Goal: Answer question/provide support: Share knowledge or assist other users

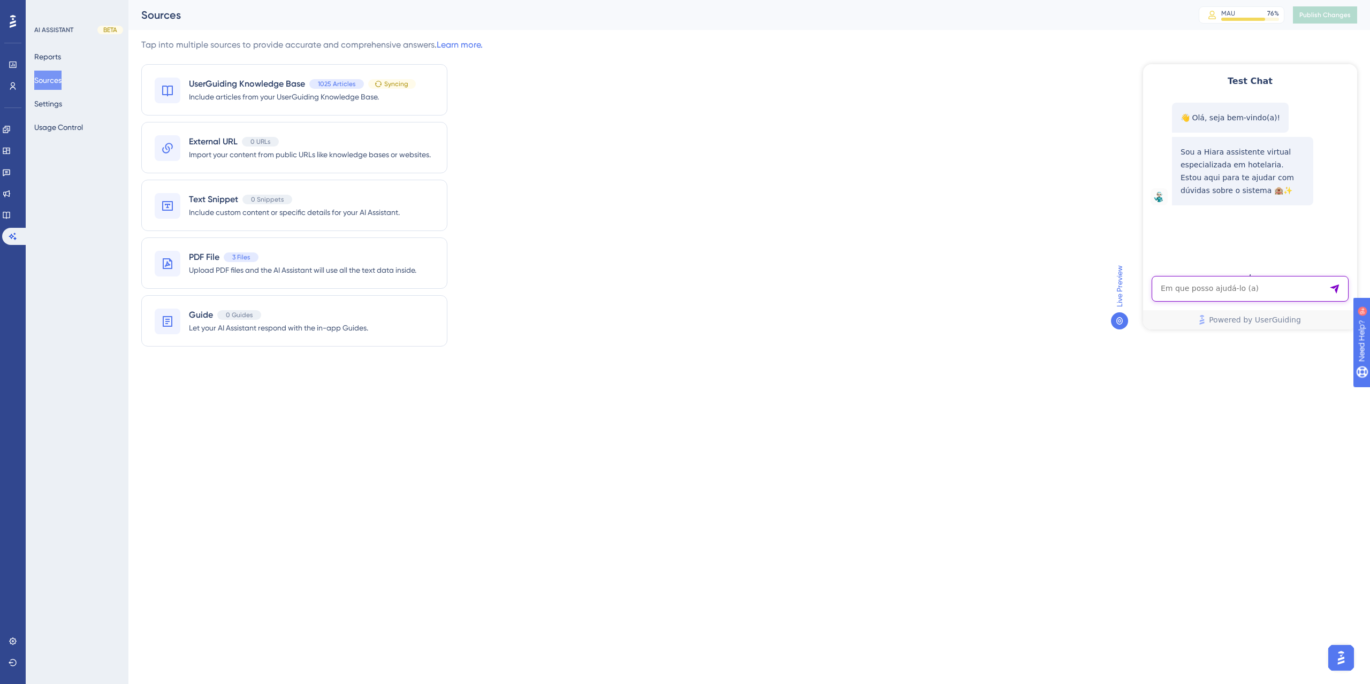
click at [1279, 286] on textarea "AI Assistant Text Input" at bounding box center [1250, 289] width 197 height 26
paste textarea "modulo de evento não ativado, como ativar?"
type textarea "modulo de evento não ativado, como ativar?"
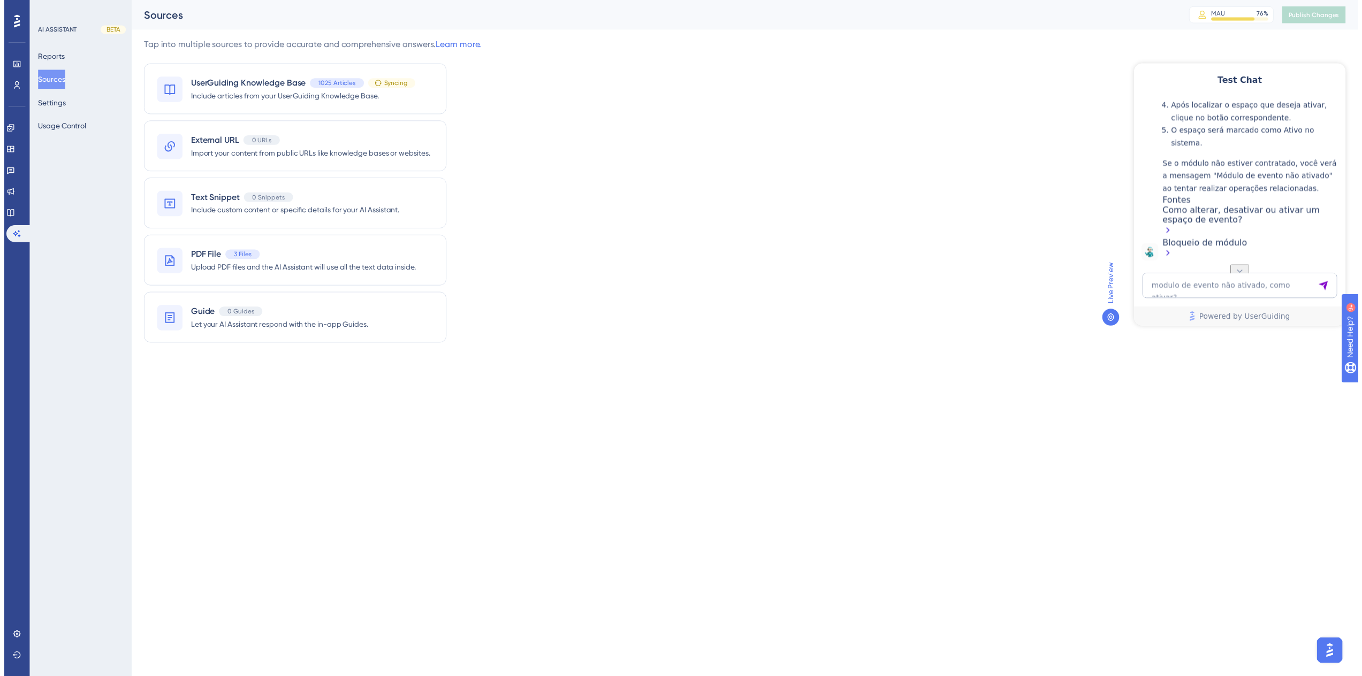
scroll to position [331, 0]
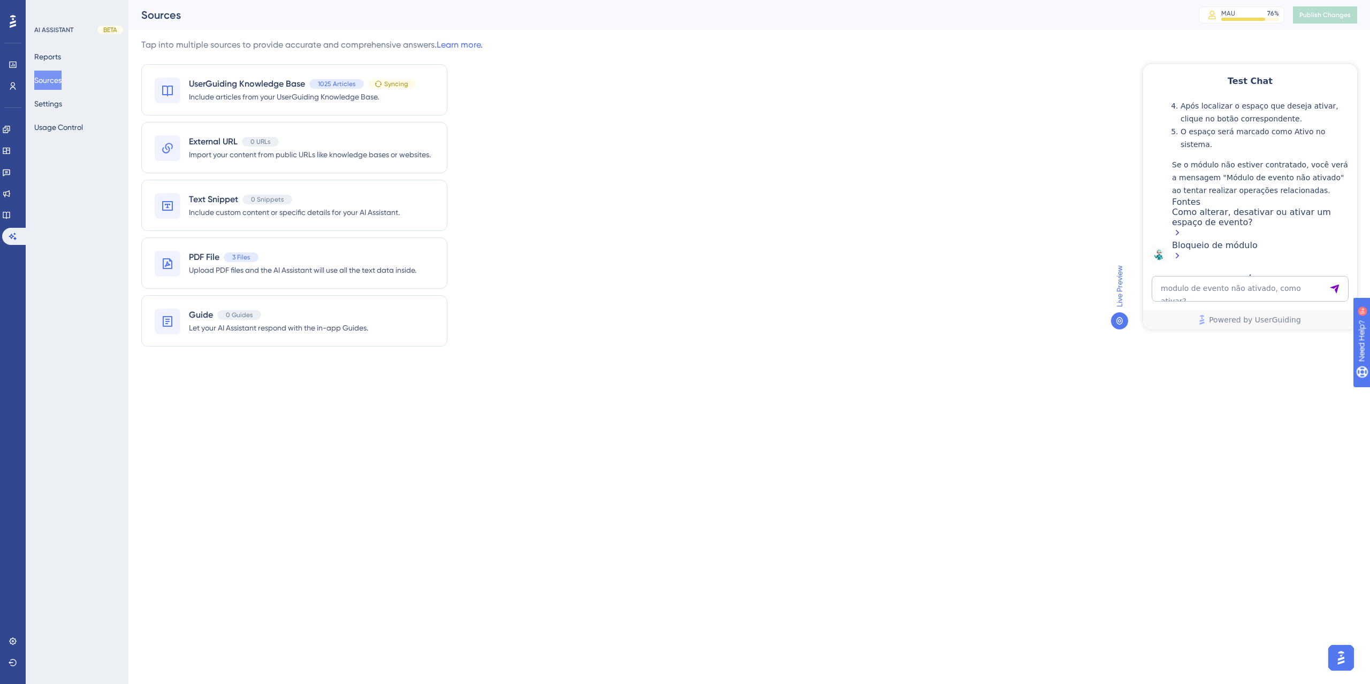
drag, startPoint x: 1209, startPoint y: 249, endPoint x: 1277, endPoint y: 265, distance: 70.0
click at [1277, 265] on div "👋 Olá, seja bem-vindo(a)! Sou a Hiara assistente virtual especializada em hotel…" at bounding box center [1249, 182] width 214 height 169
click at [1197, 243] on div "Bloqueio de módulo" at bounding box center [1262, 251] width 180 height 23
click at [10, 214] on icon at bounding box center [6, 215] width 7 height 7
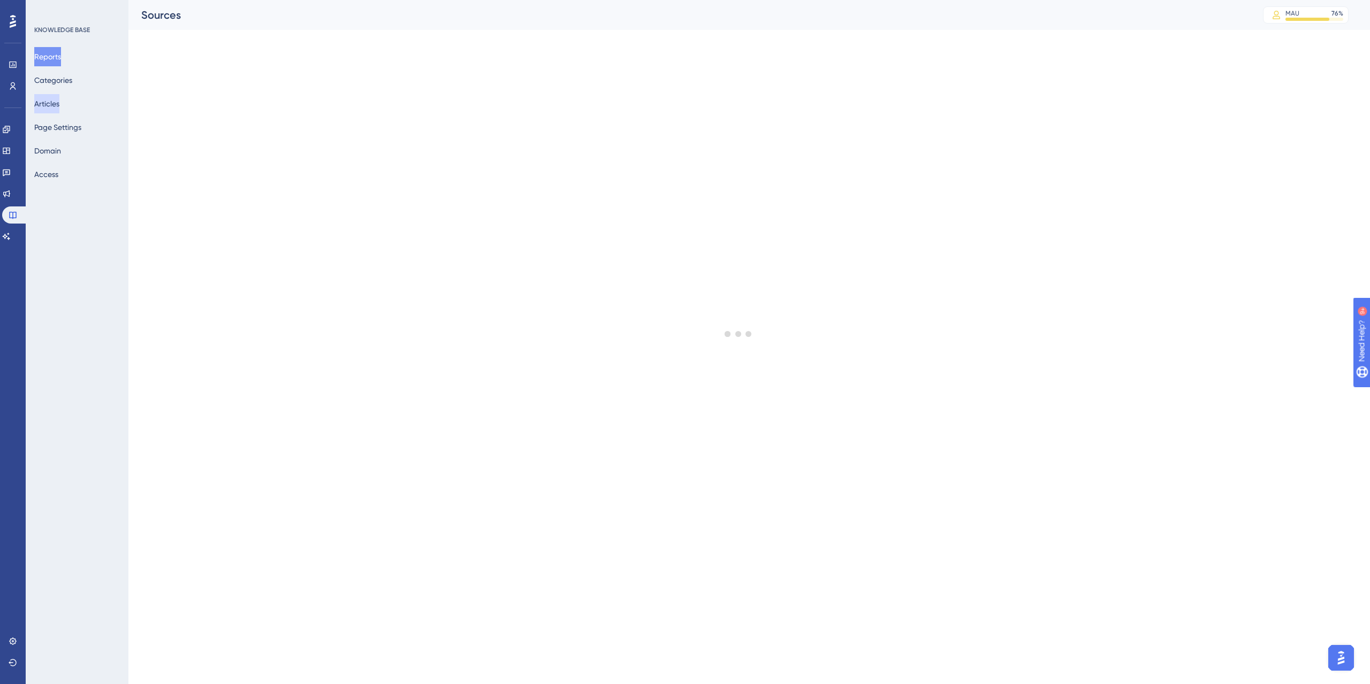
click at [59, 109] on button "Articles" at bounding box center [46, 103] width 25 height 19
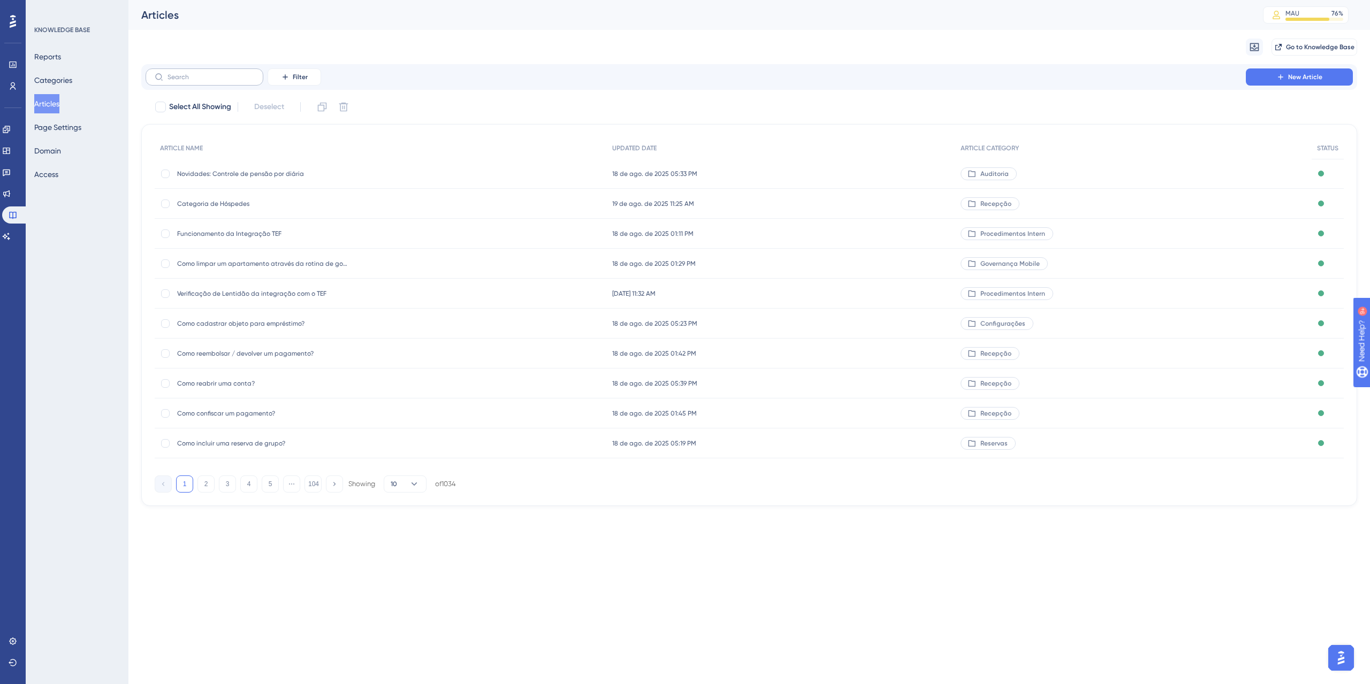
click at [178, 81] on label at bounding box center [205, 77] width 118 height 17
click at [178, 81] on input "text" at bounding box center [211, 76] width 87 height 7
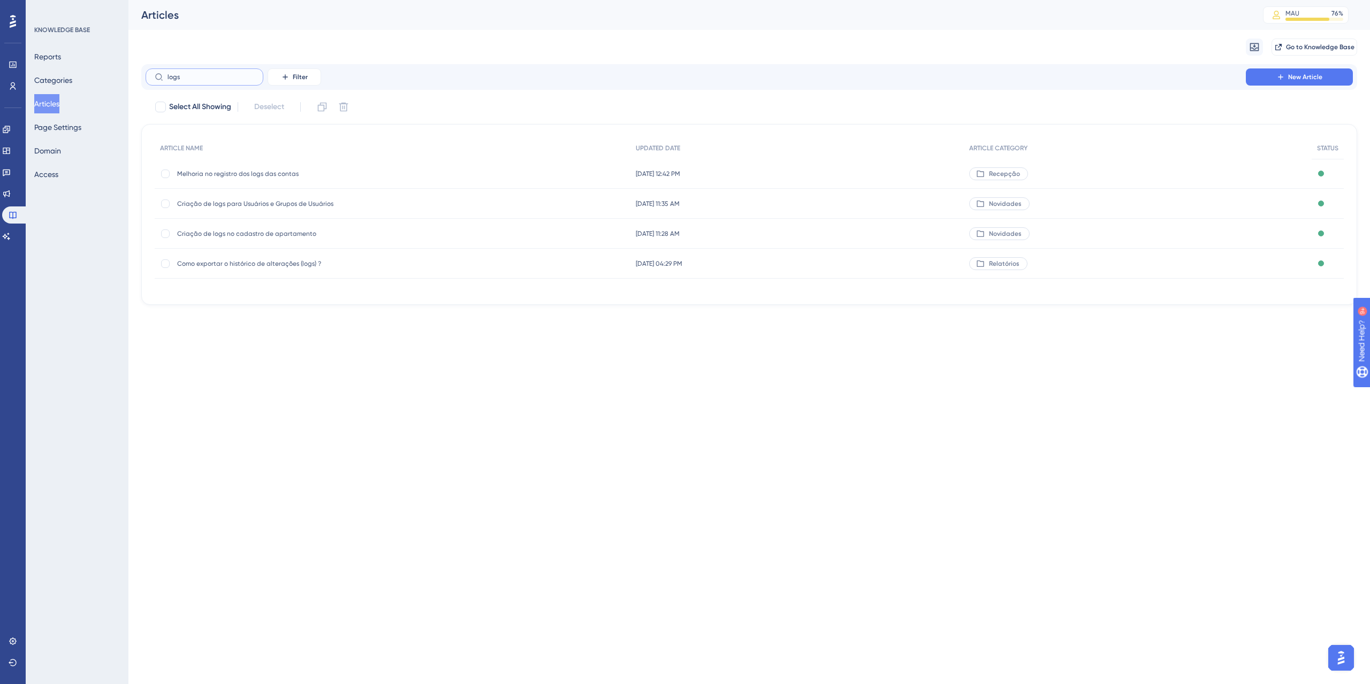
type input "logs"
click at [267, 268] on span "Como exportar o histórico de alterações (logs) ?" at bounding box center [262, 264] width 171 height 9
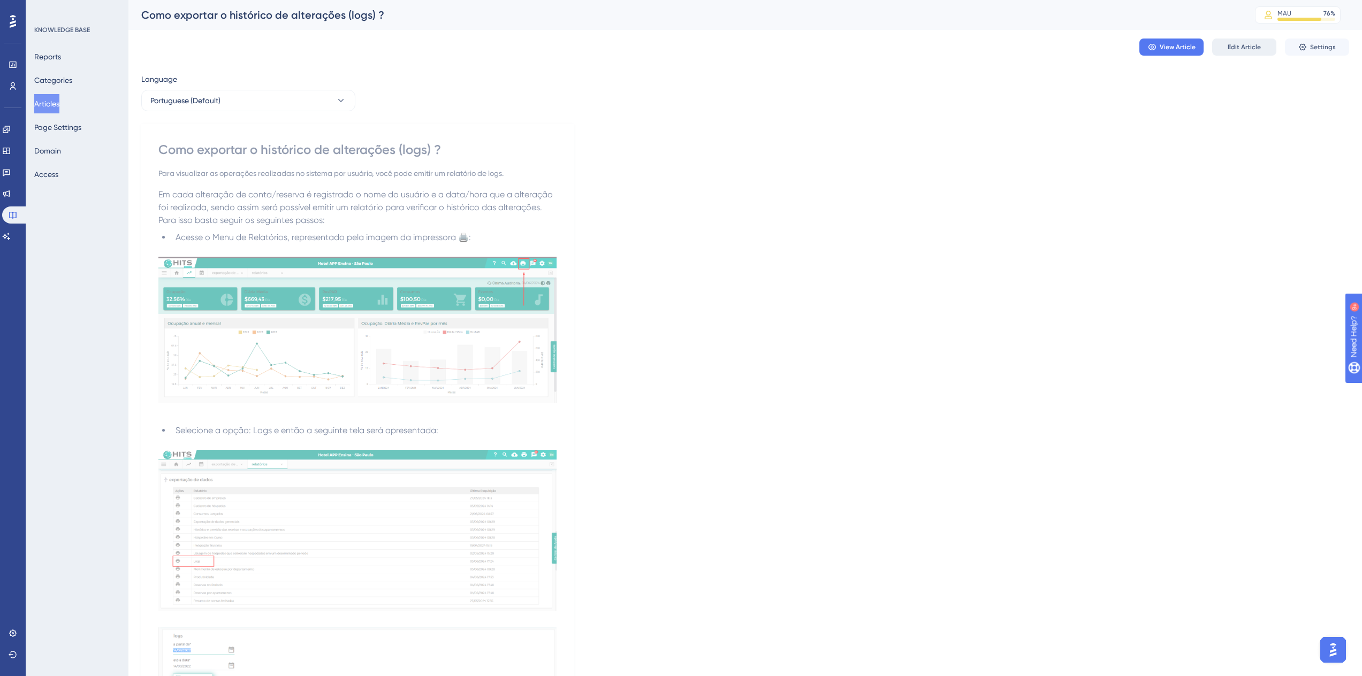
click at [1243, 39] on button "Edit Article" at bounding box center [1244, 47] width 64 height 17
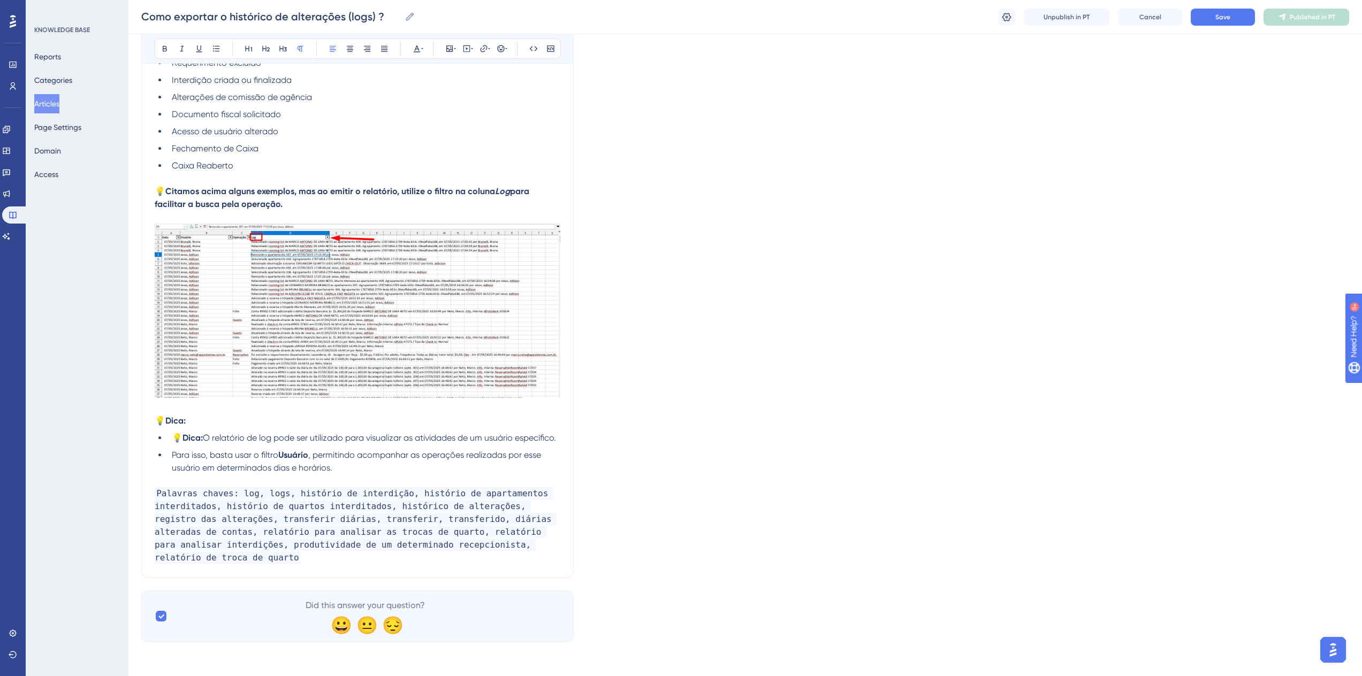
scroll to position [2327, 0]
click at [507, 563] on span "Palavras chaves: log, logs, histório de interdição, histório de apartamentos in…" at bounding box center [356, 526] width 402 height 77
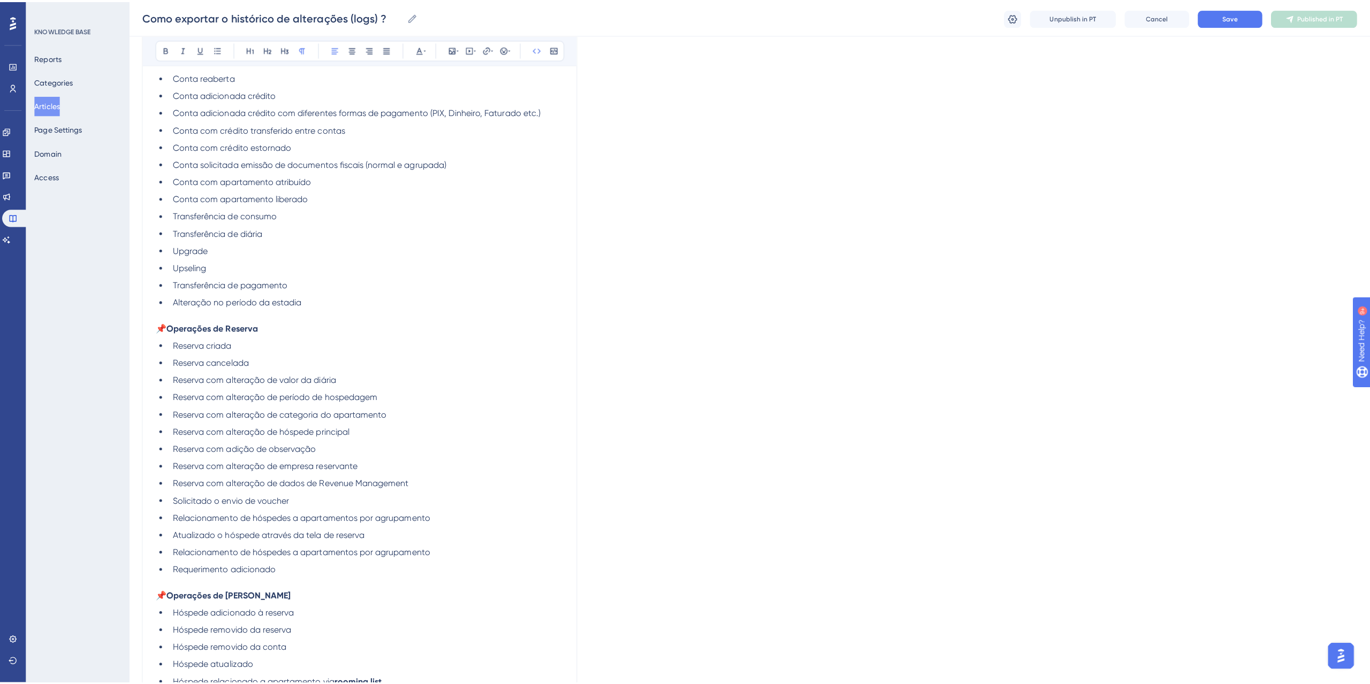
scroll to position [990, 0]
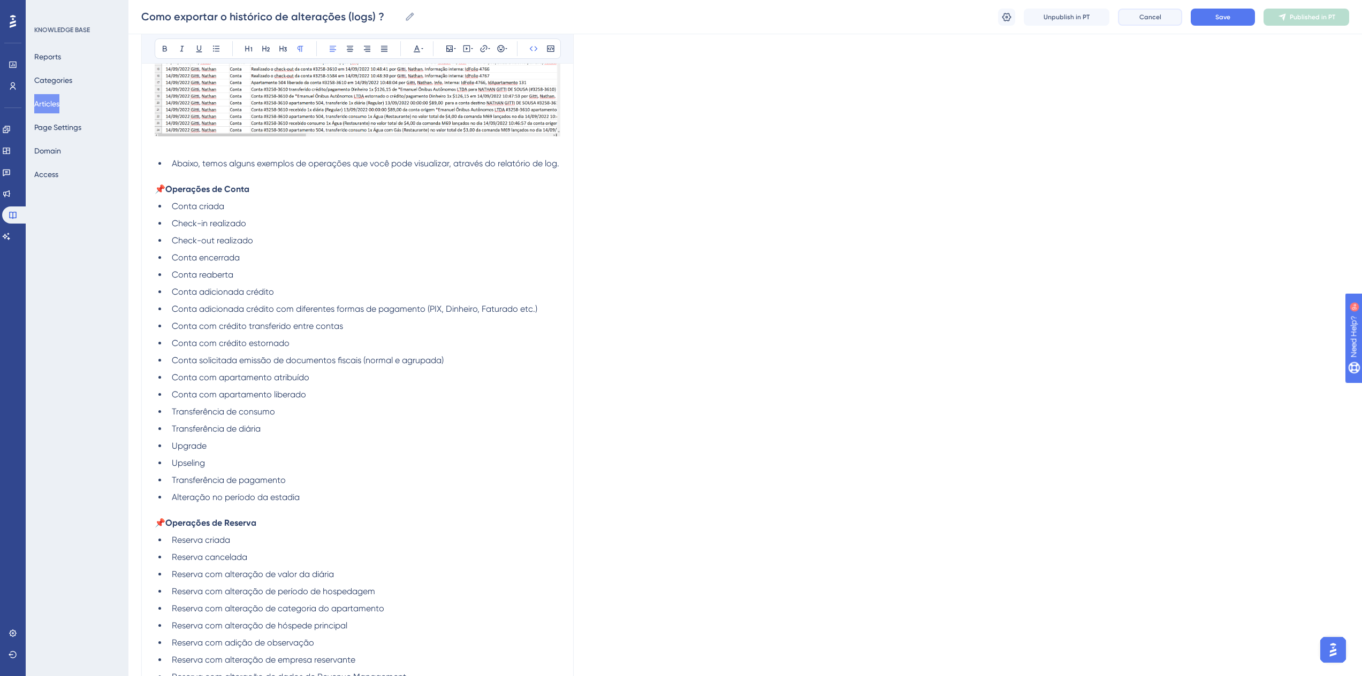
click at [1142, 18] on span "Cancel" at bounding box center [1150, 17] width 22 height 9
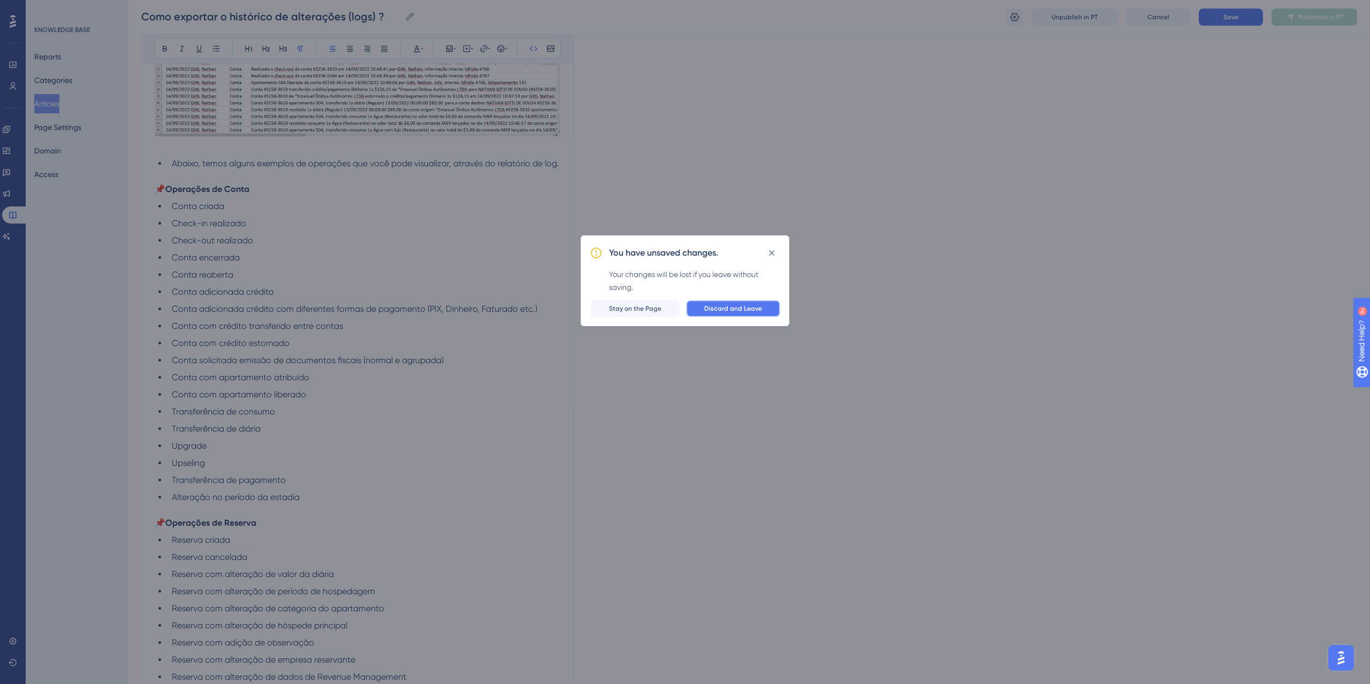
click at [734, 311] on span "Discard and Leave" at bounding box center [733, 309] width 58 height 9
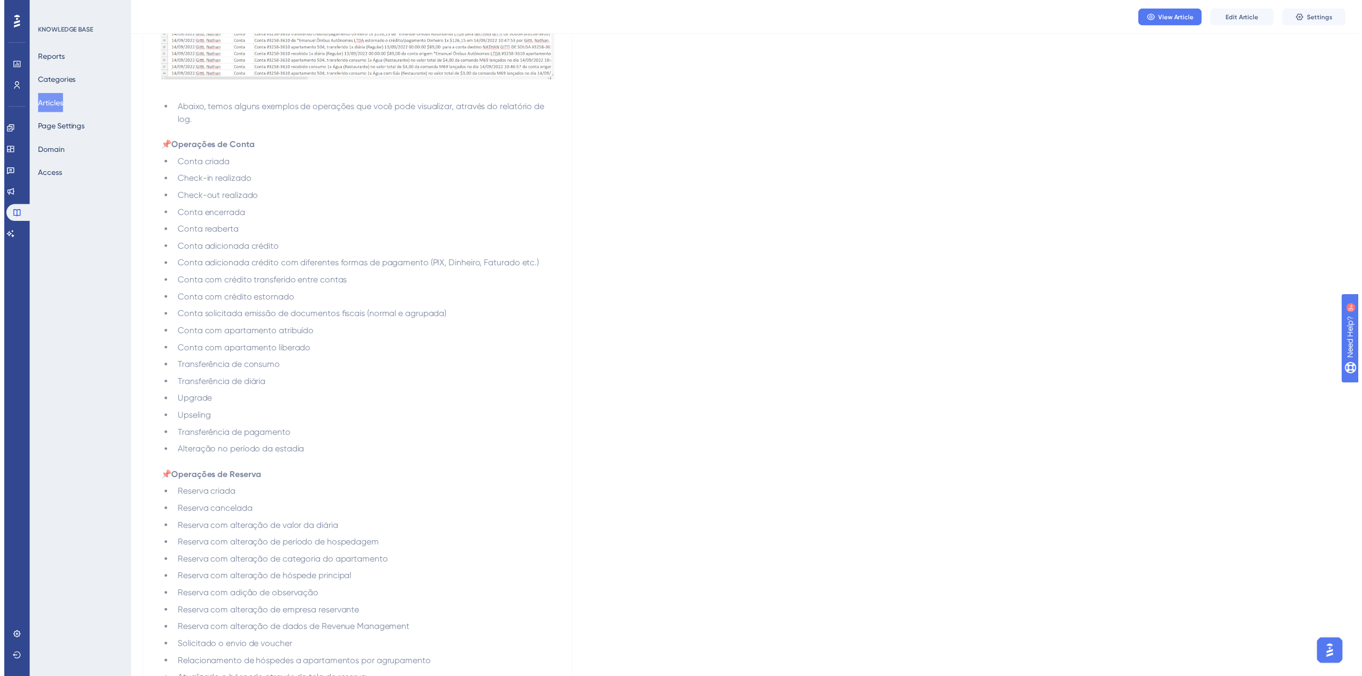
scroll to position [0, 0]
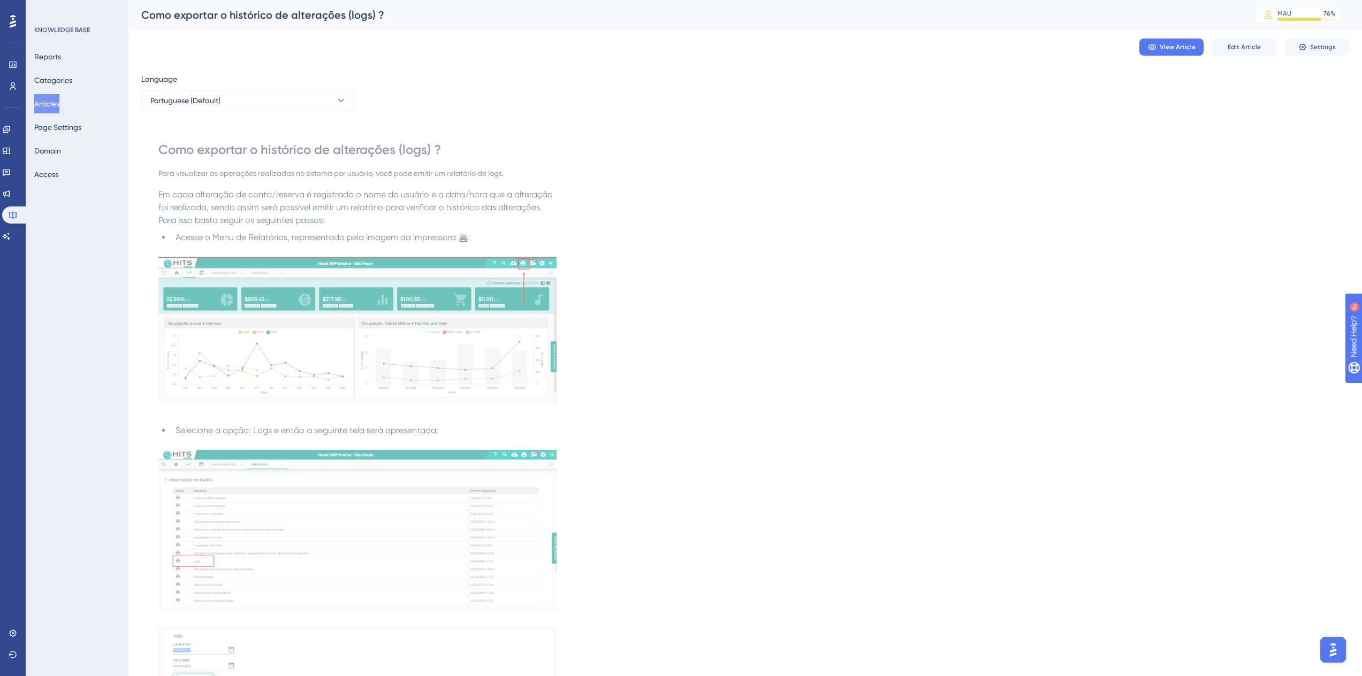
click at [59, 104] on button "Articles" at bounding box center [46, 103] width 25 height 19
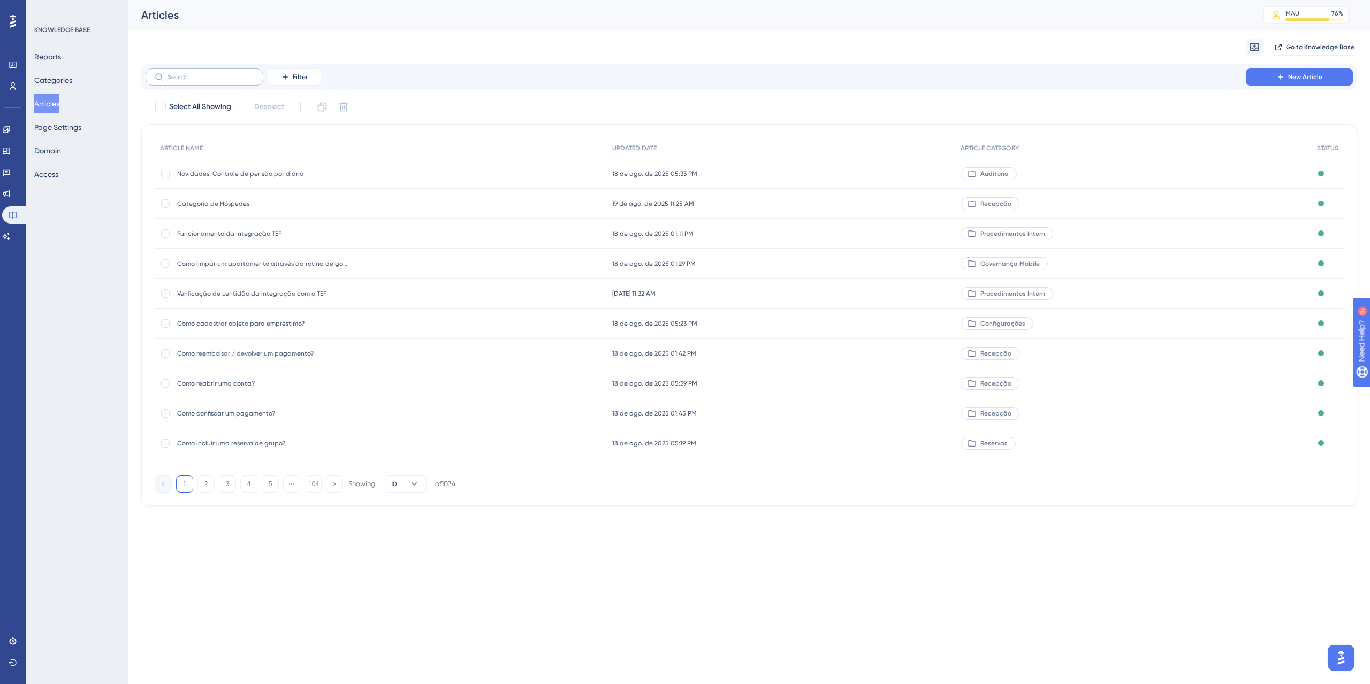
click at [208, 82] on label at bounding box center [205, 77] width 118 height 17
click at [208, 81] on input "text" at bounding box center [211, 76] width 87 height 7
type input "consumos"
drag, startPoint x: 269, startPoint y: 293, endPoint x: 156, endPoint y: 580, distance: 308.6
click at [156, 0] on html "Performance Users Engagement Widgets Feedback Product Updates Knowledge Base AI…" at bounding box center [685, 0] width 1370 height 0
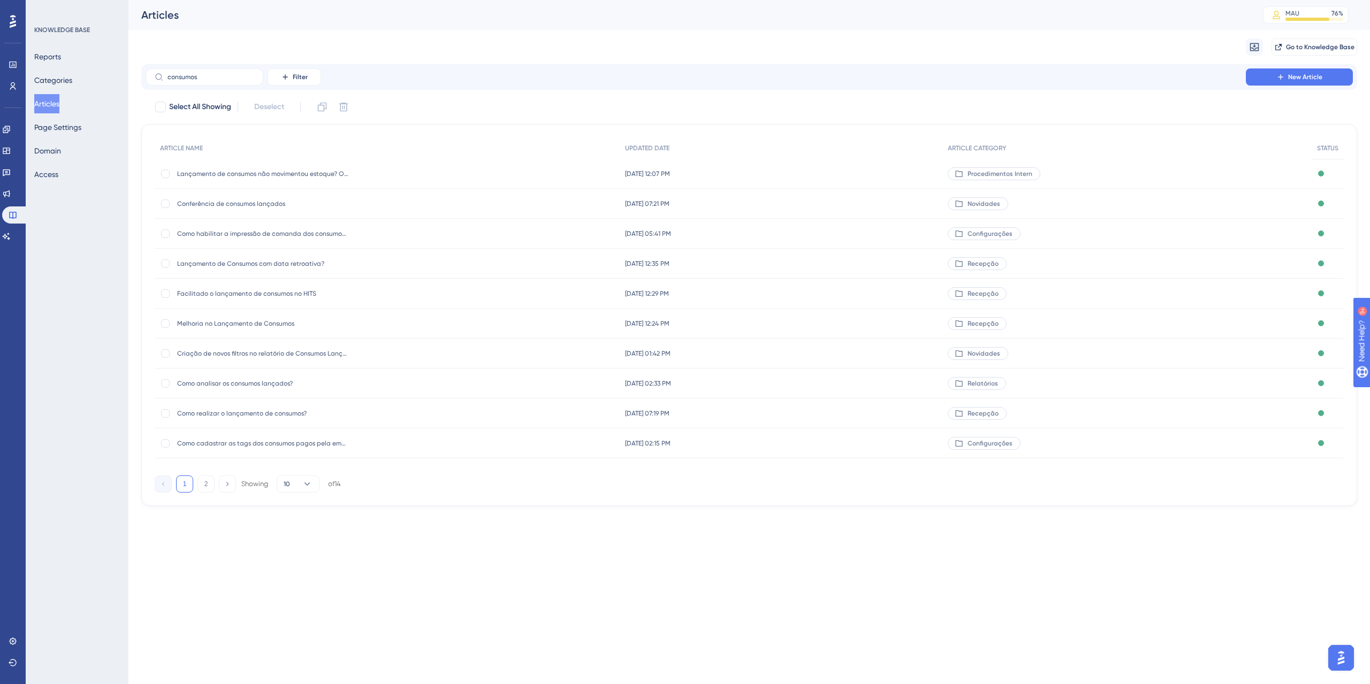
click at [253, 414] on span "Como realizar o lançamento de consumos?" at bounding box center [262, 413] width 171 height 9
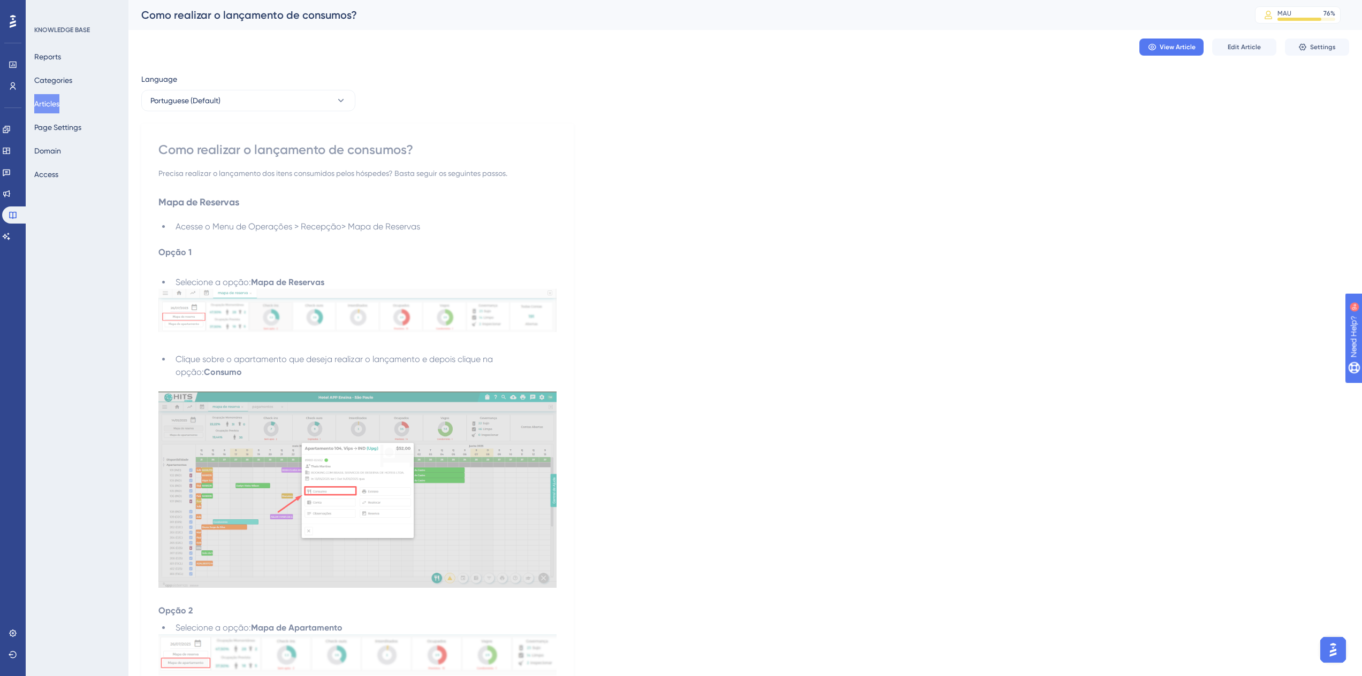
click at [1247, 36] on div "View Article Edit Article Settings" at bounding box center [745, 47] width 1208 height 34
click at [1246, 43] on span "Edit Article" at bounding box center [1244, 47] width 33 height 9
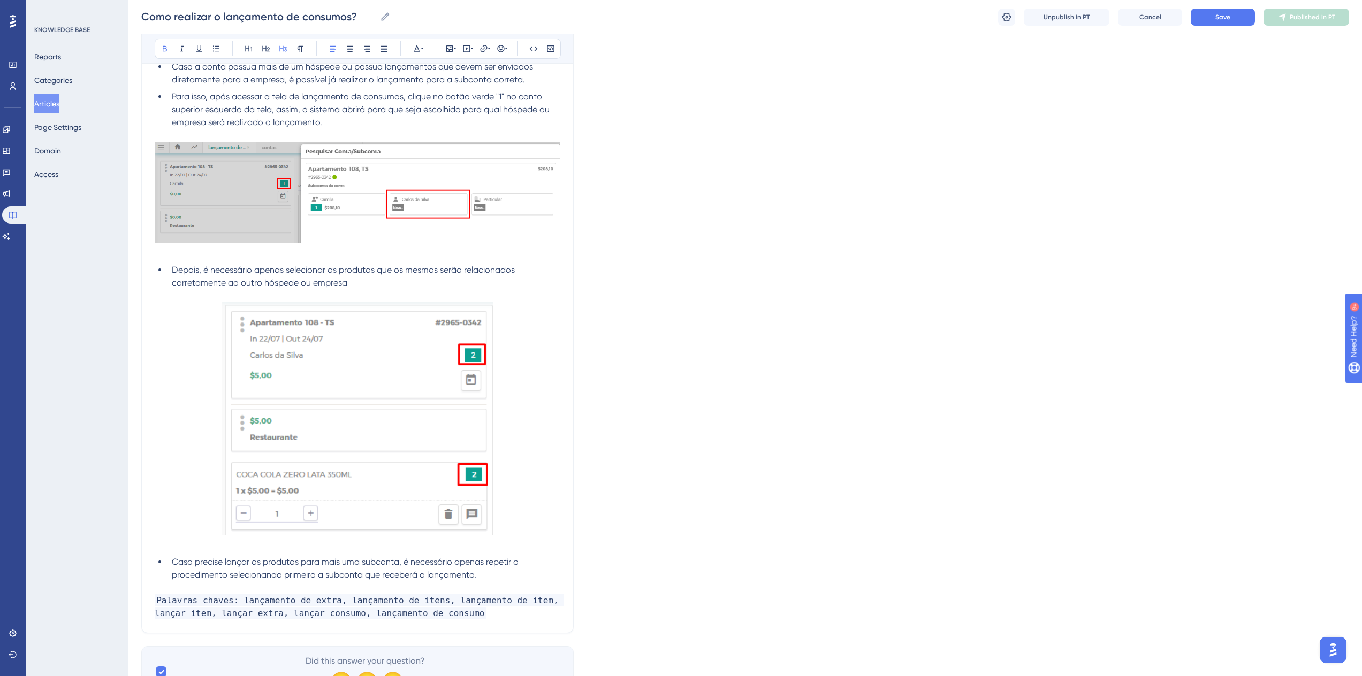
scroll to position [1870, 0]
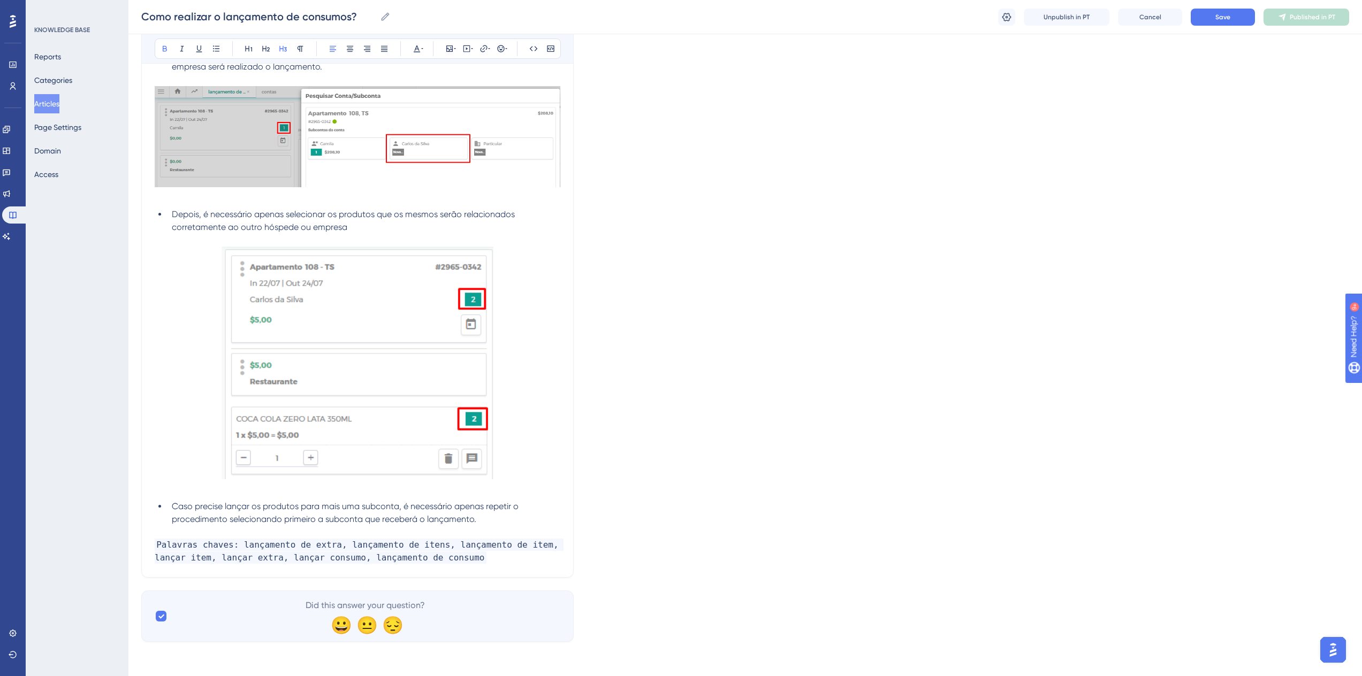
click at [437, 555] on p "Palavras chaves: lançamento de extra, lançamento de itens, lançamento de item, …" at bounding box center [358, 552] width 406 height 26
click at [1217, 2] on div "Como realizar o lançamento de consumos? Como realizar o lançamento de consumos?…" at bounding box center [745, 17] width 1234 height 34
click at [1222, 18] on span "Save" at bounding box center [1222, 17] width 15 height 9
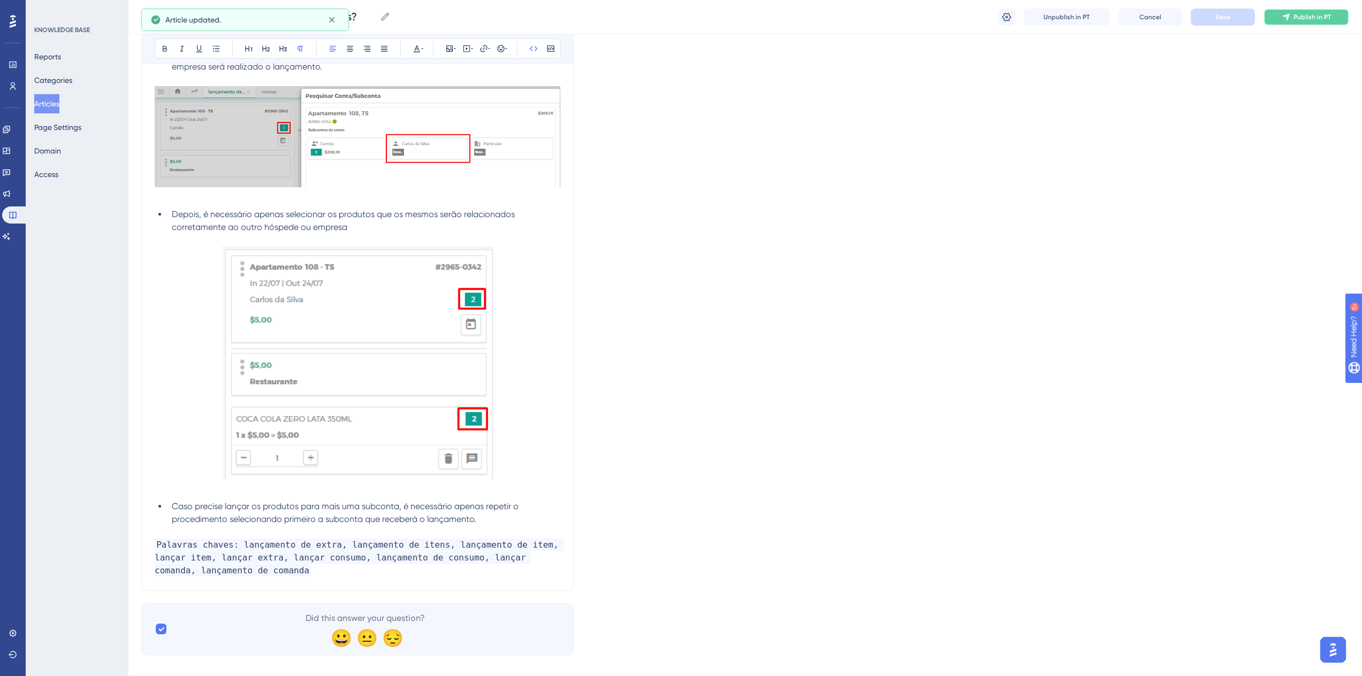
click at [1271, 17] on button "Publish in PT" at bounding box center [1307, 17] width 86 height 17
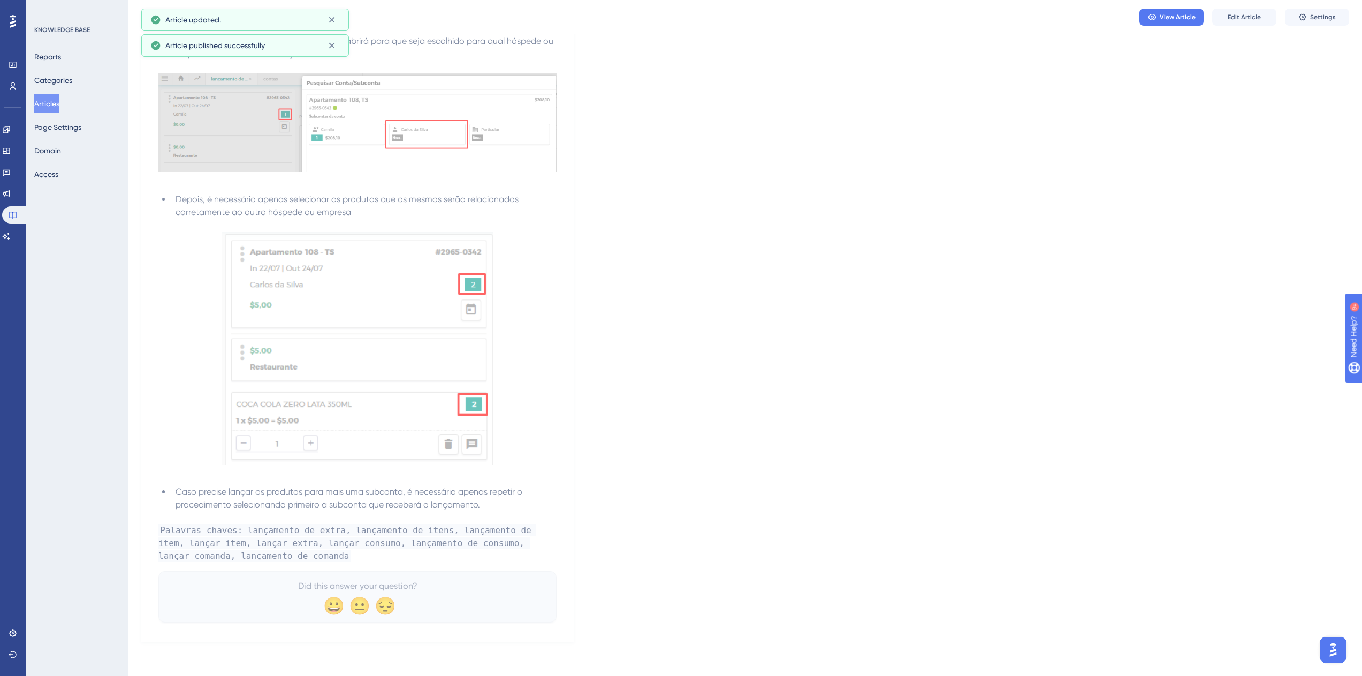
scroll to position [1845, 0]
click at [11, 240] on icon at bounding box center [6, 236] width 9 height 9
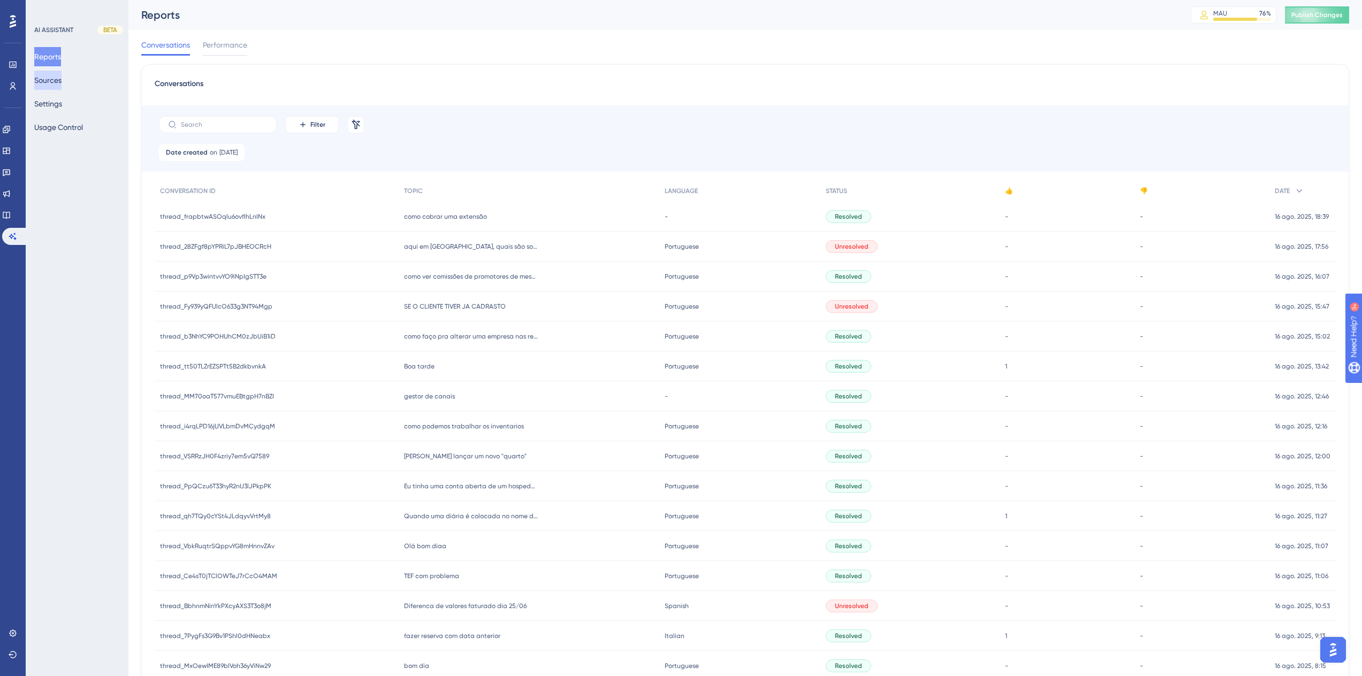
click at [54, 81] on button "Sources" at bounding box center [47, 80] width 27 height 19
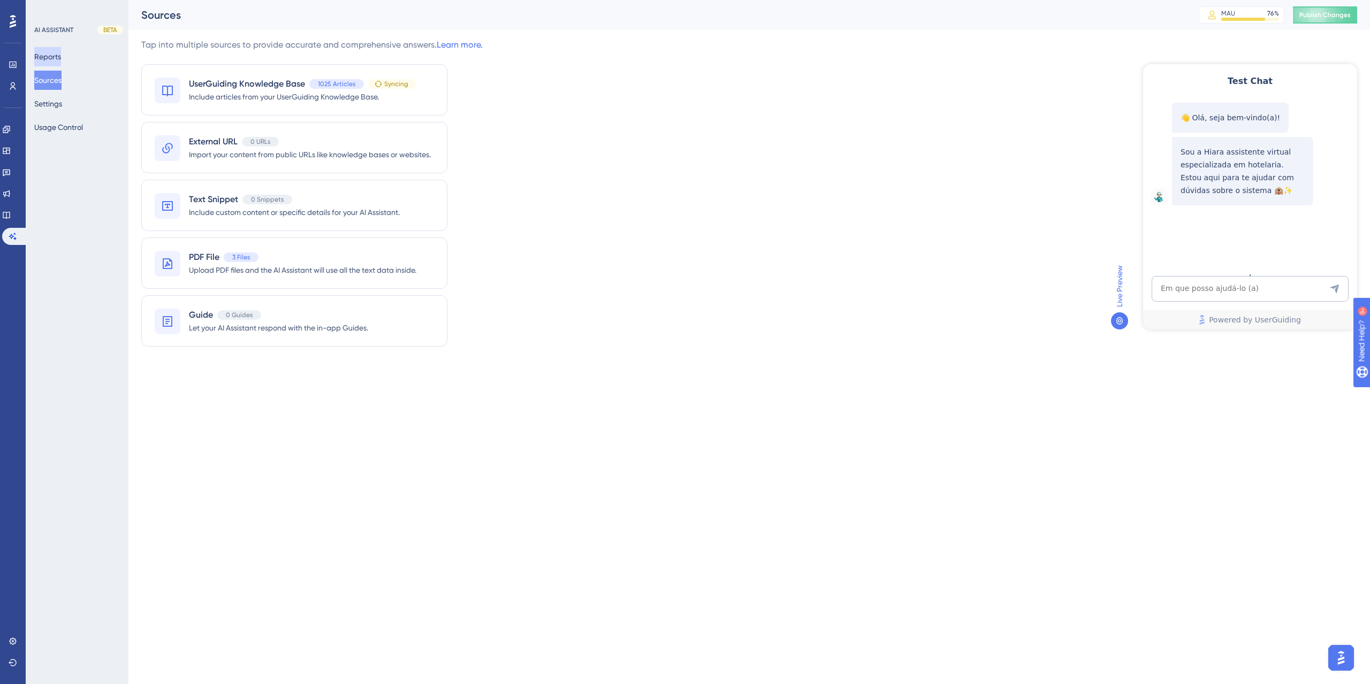
click at [56, 57] on button "Reports" at bounding box center [47, 56] width 27 height 19
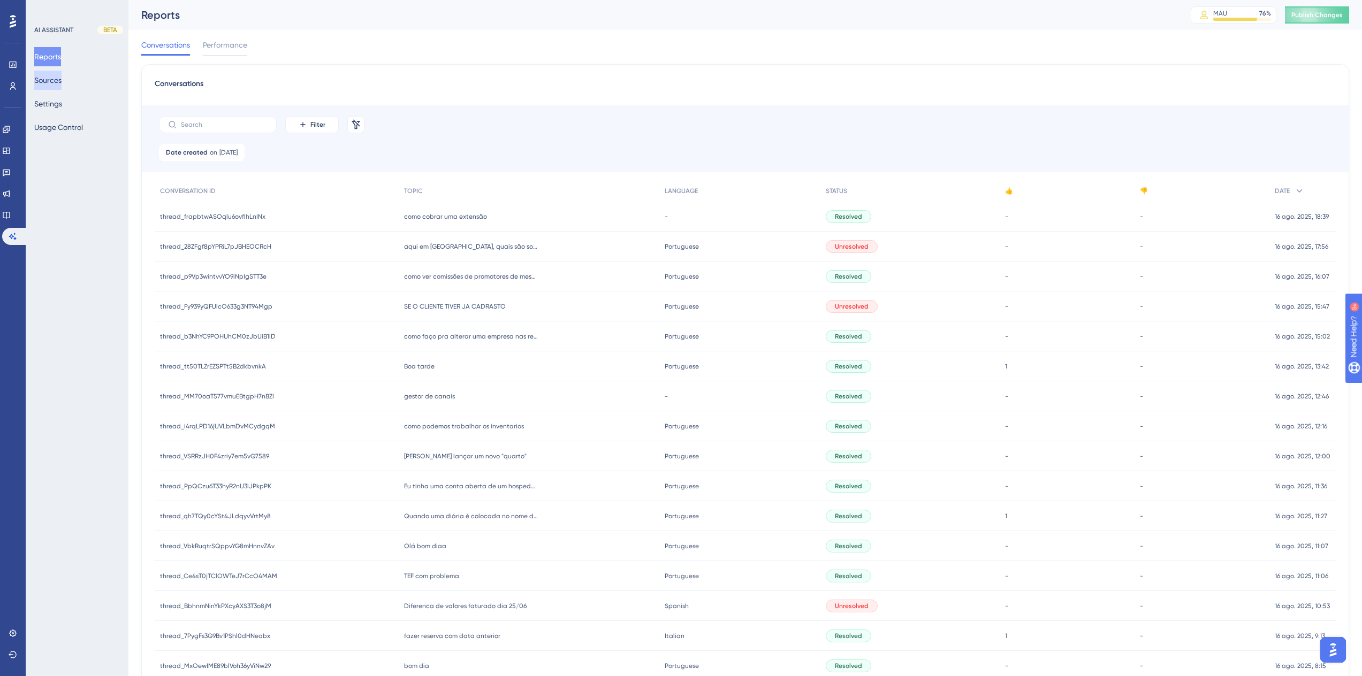
click at [53, 79] on button "Sources" at bounding box center [47, 80] width 27 height 19
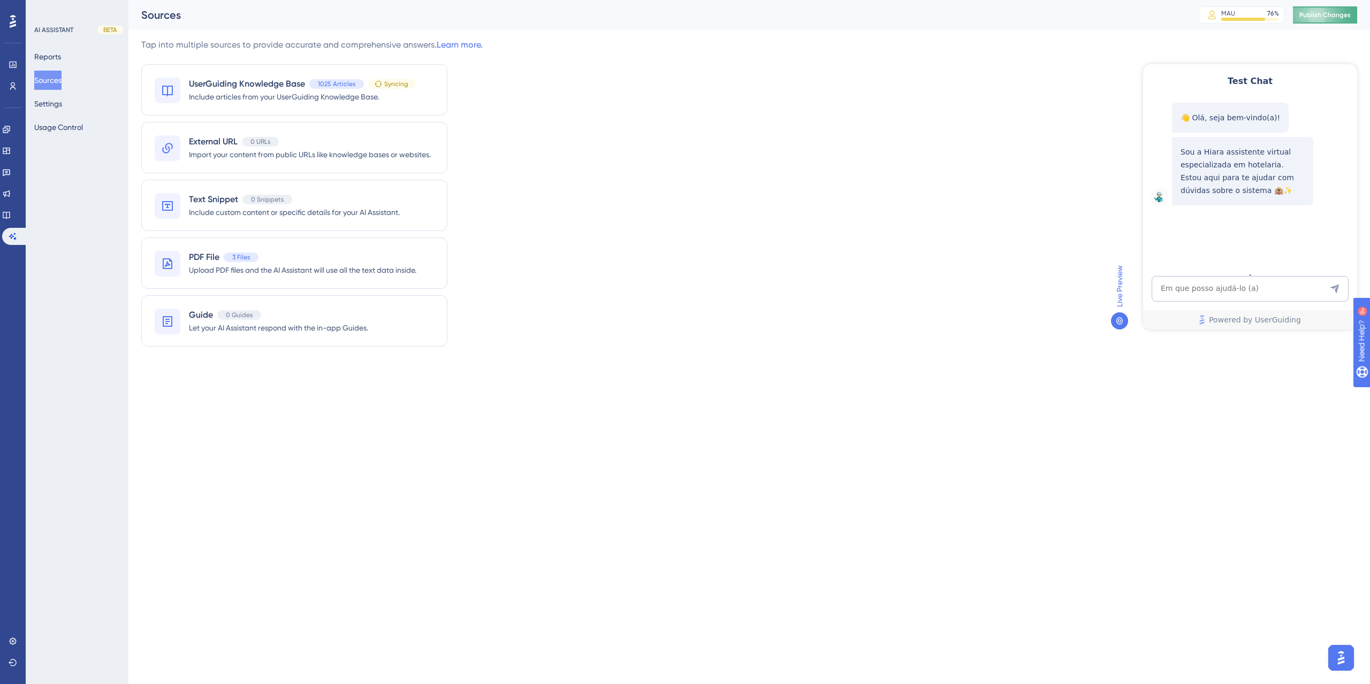
click at [1312, 18] on span "Publish Changes" at bounding box center [1324, 15] width 51 height 9
click at [1218, 295] on textarea "AI Assistant Text Input" at bounding box center [1250, 289] width 197 height 26
paste textarea "AI Assistant Text Input"
click at [1208, 293] on textarea "AI Assistant Text Input" at bounding box center [1250, 289] width 197 height 26
paste textarea "como faço para lançar comandas?"
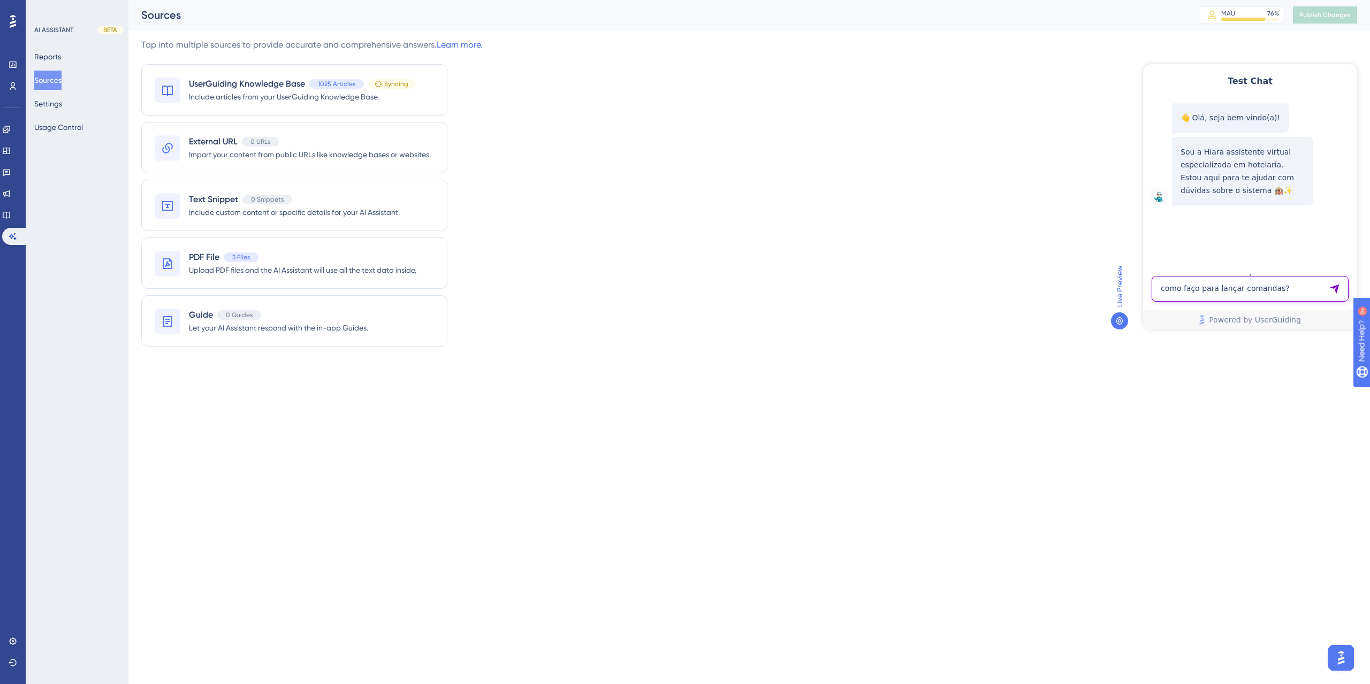
type textarea "como faço para lançar comandas?"
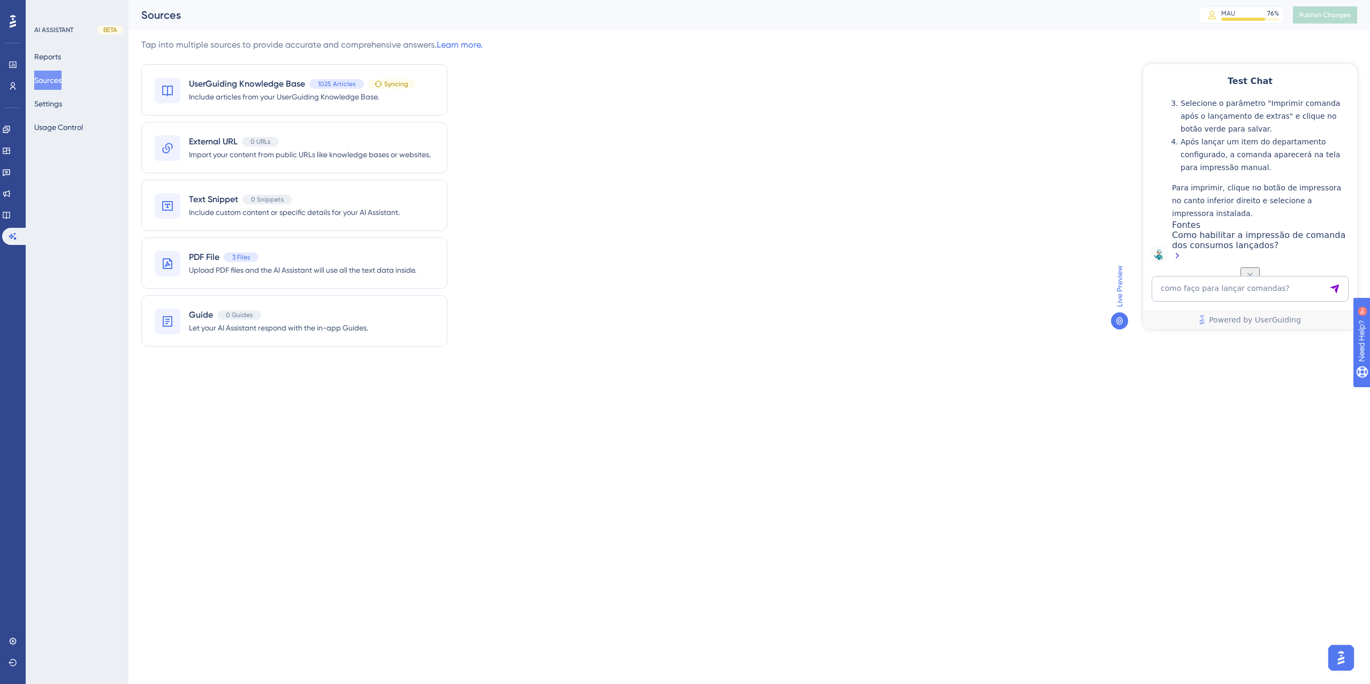
scroll to position [292, 0]
click at [55, 109] on button "Settings" at bounding box center [48, 103] width 28 height 19
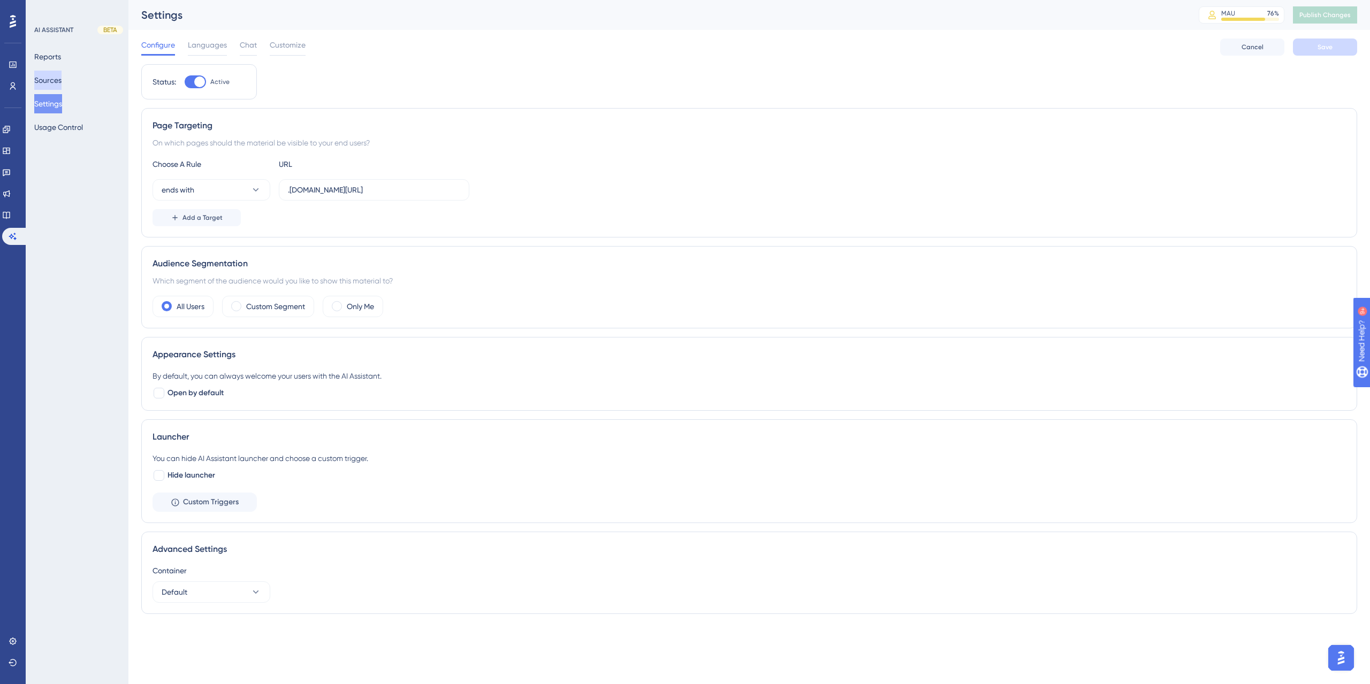
click at [54, 85] on button "Sources" at bounding box center [47, 80] width 27 height 19
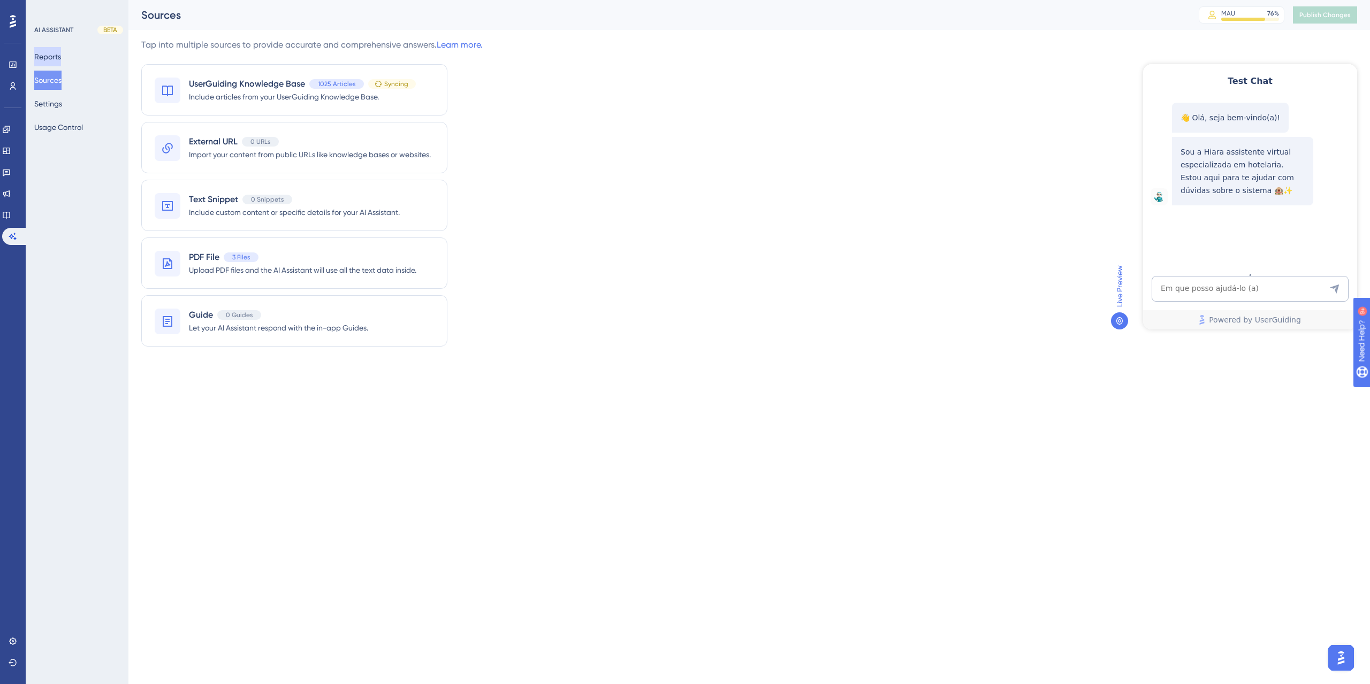
click at [59, 60] on button "Reports" at bounding box center [47, 56] width 27 height 19
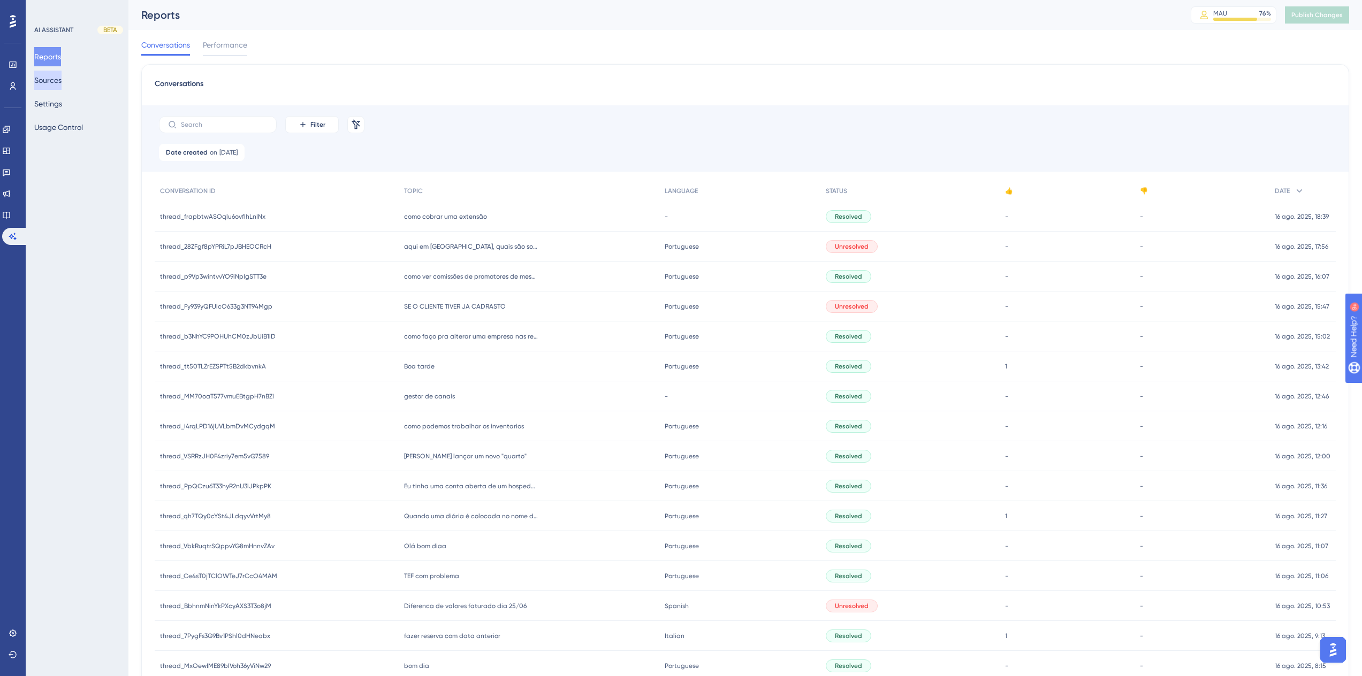
click at [54, 80] on button "Sources" at bounding box center [47, 80] width 27 height 19
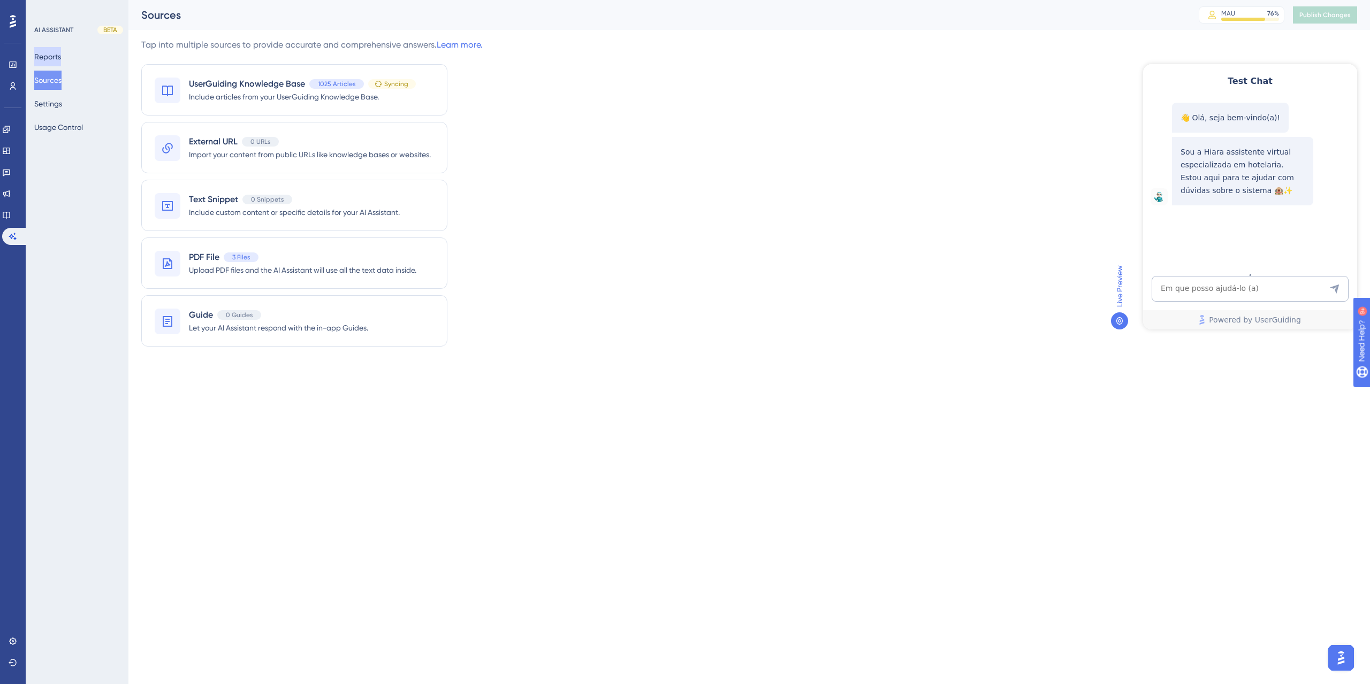
click at [56, 60] on button "Reports" at bounding box center [47, 56] width 27 height 19
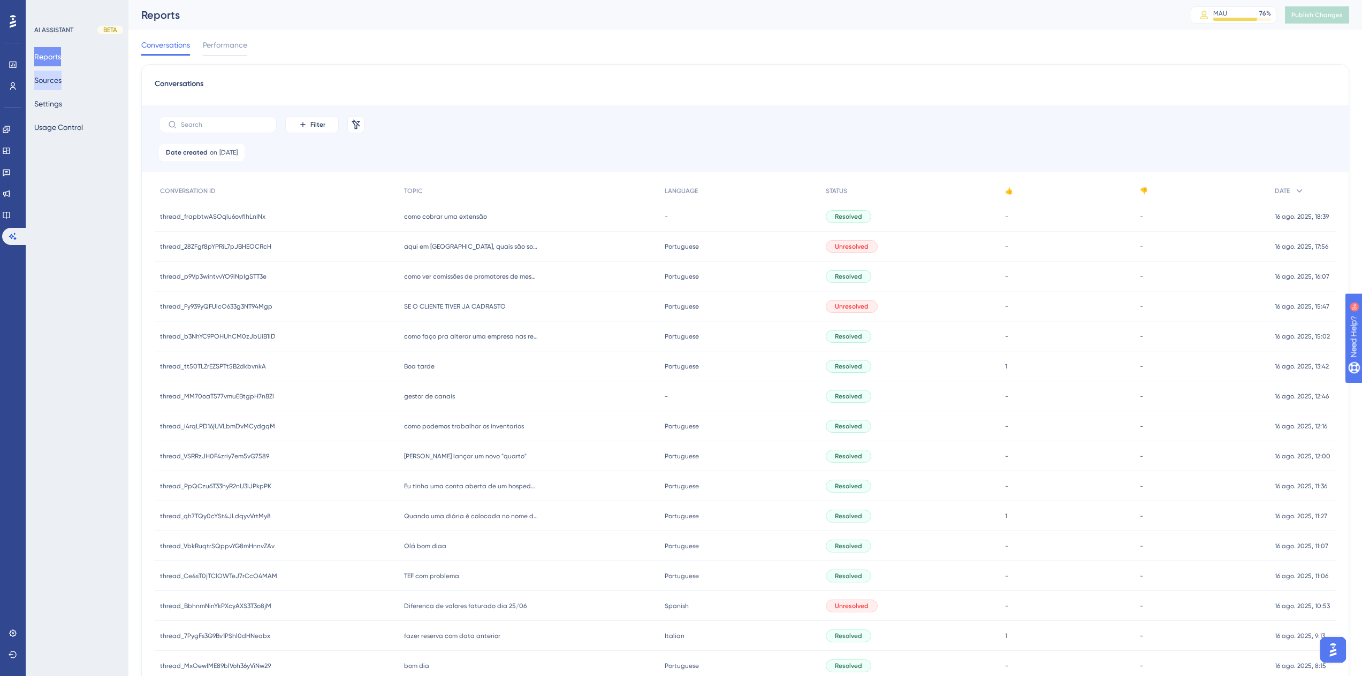
click at [51, 85] on button "Sources" at bounding box center [47, 80] width 27 height 19
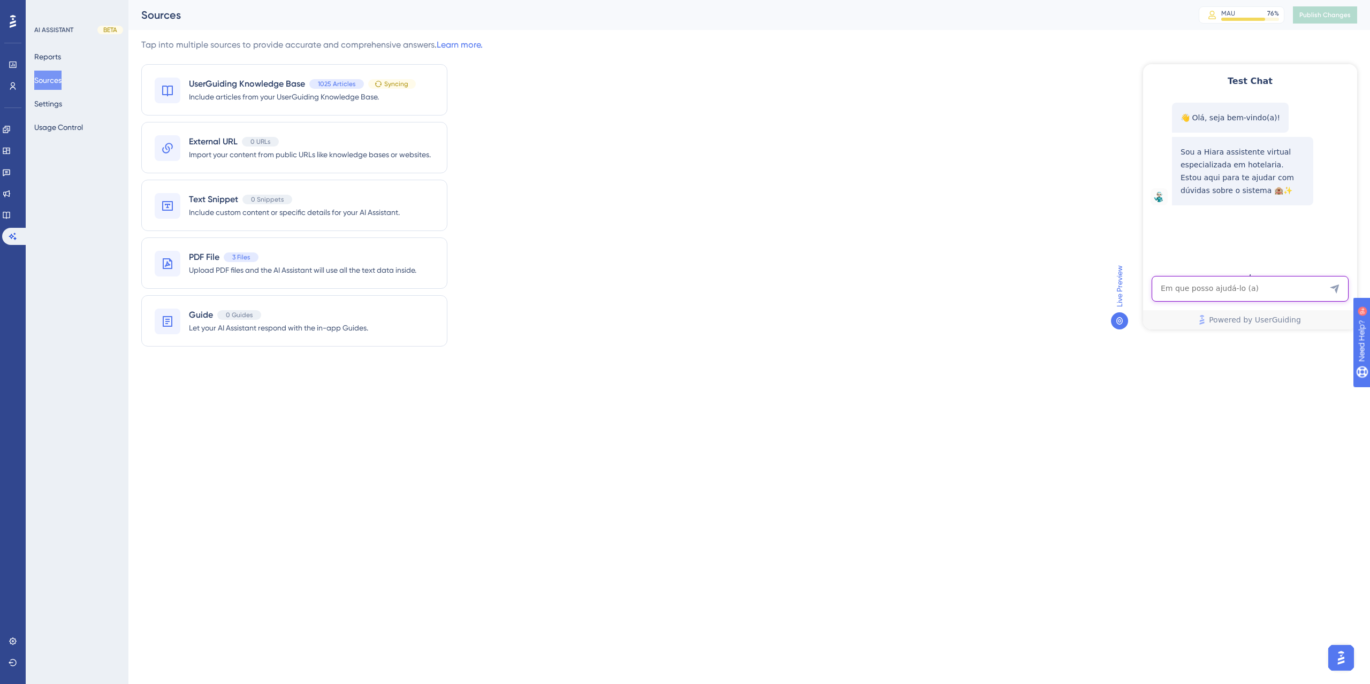
click at [1186, 295] on textarea "AI Assistant Text Input" at bounding box center [1250, 289] width 197 height 26
paste textarea ""como imprimir a disponibilidade ""
type textarea ""como imprimir a disponibilidade ""
click at [1238, 286] on textarea ""como imprimir a disponibilidade "" at bounding box center [1250, 289] width 197 height 26
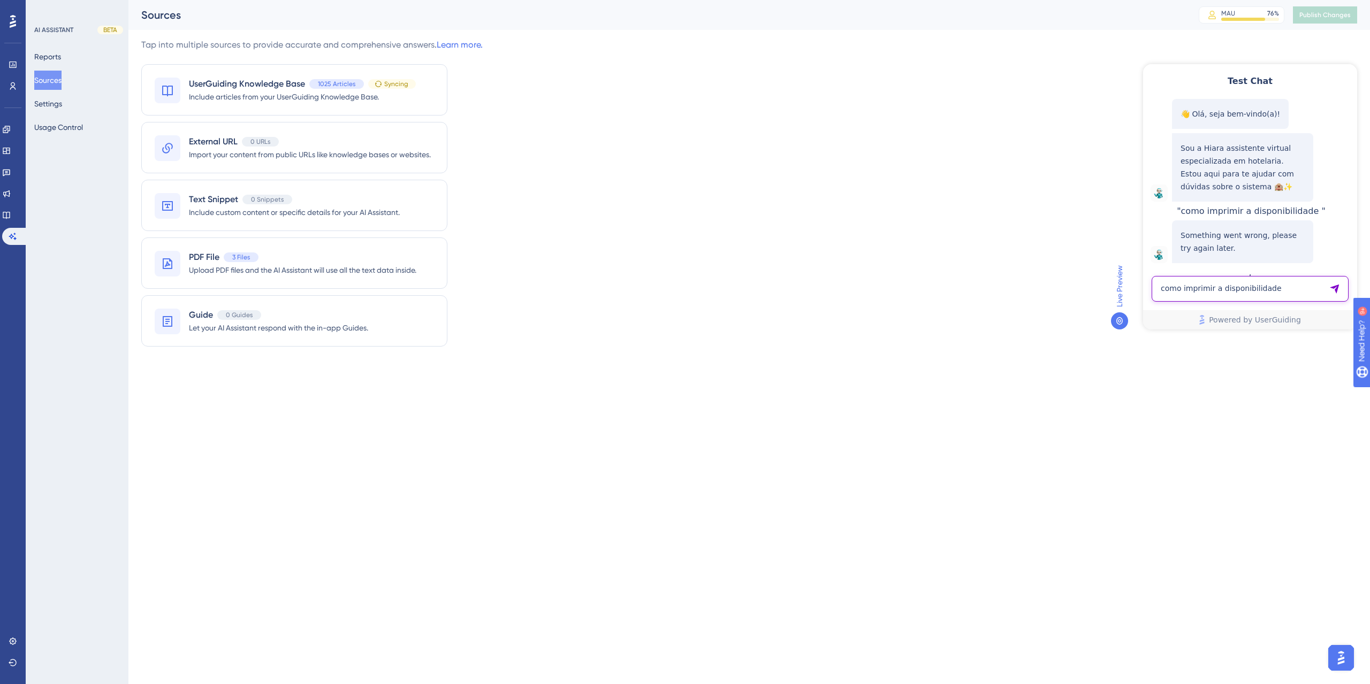
type textarea "como imprimir a disponibilidade"
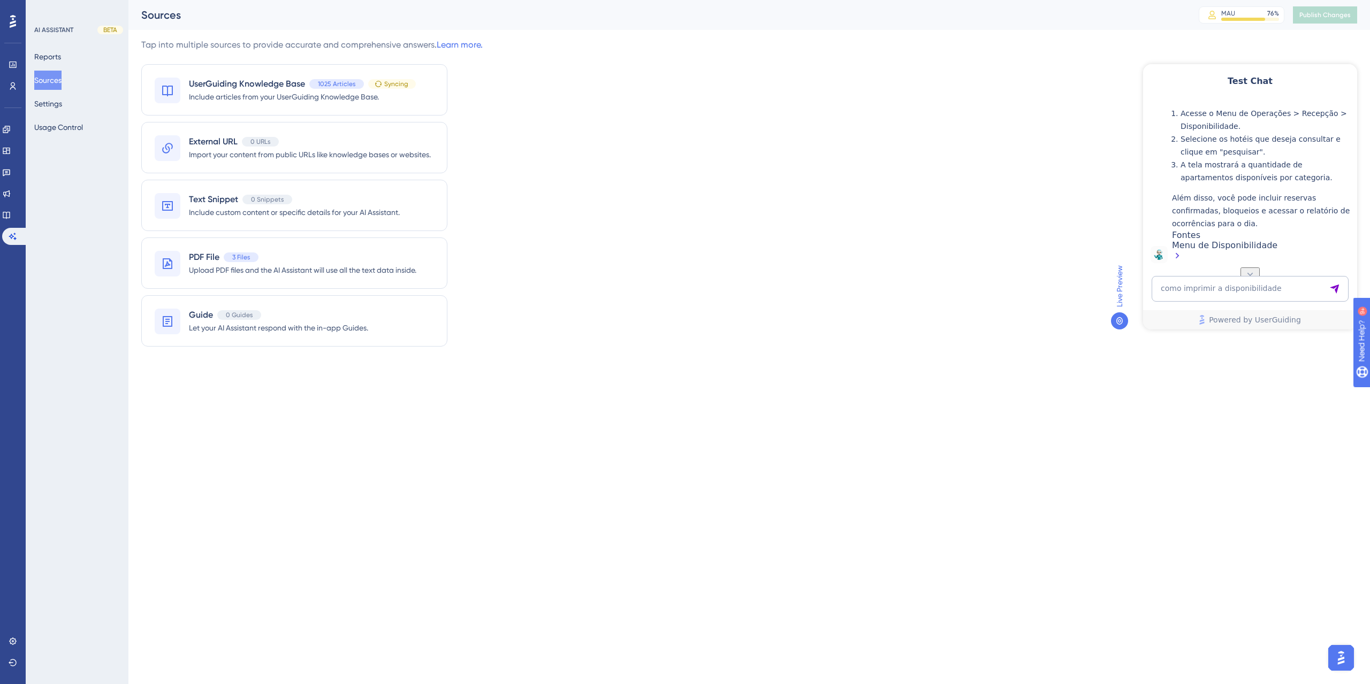
scroll to position [241, 0]
click at [1217, 246] on div "Menu de Disponibilidade" at bounding box center [1262, 251] width 180 height 23
click at [56, 108] on button "Settings" at bounding box center [48, 103] width 28 height 19
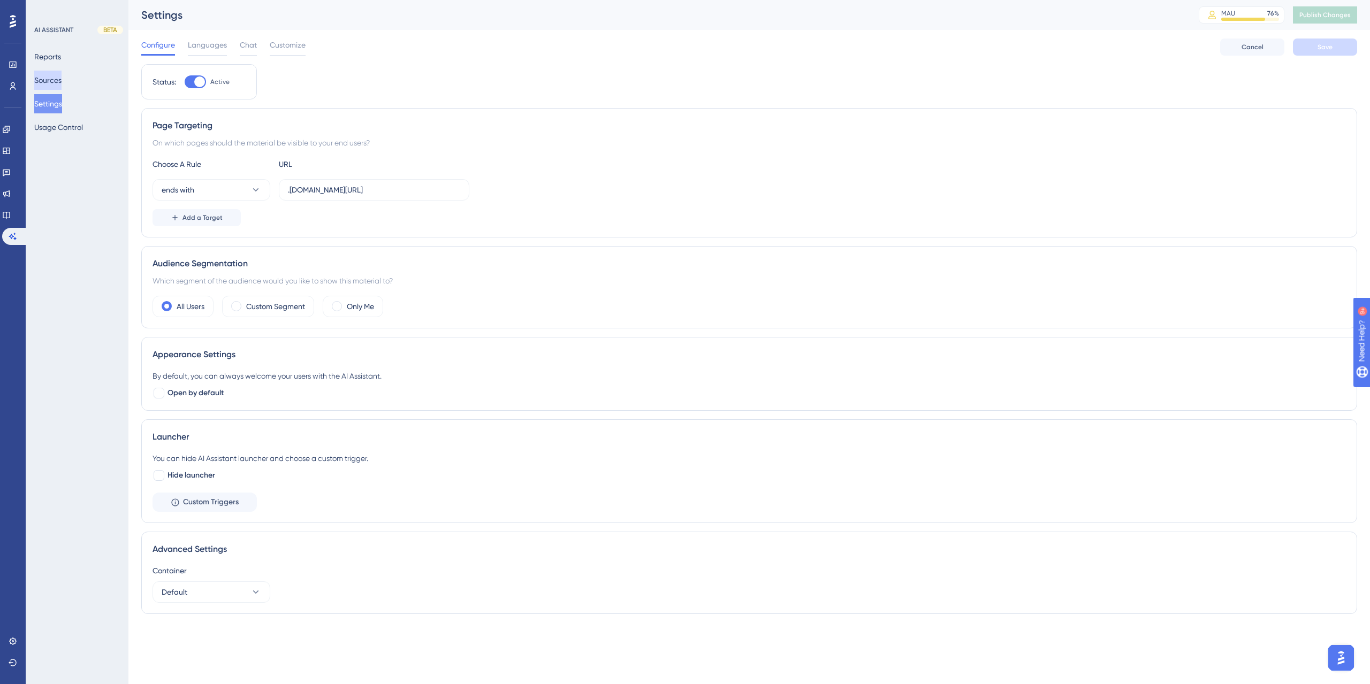
click at [50, 82] on button "Sources" at bounding box center [47, 80] width 27 height 19
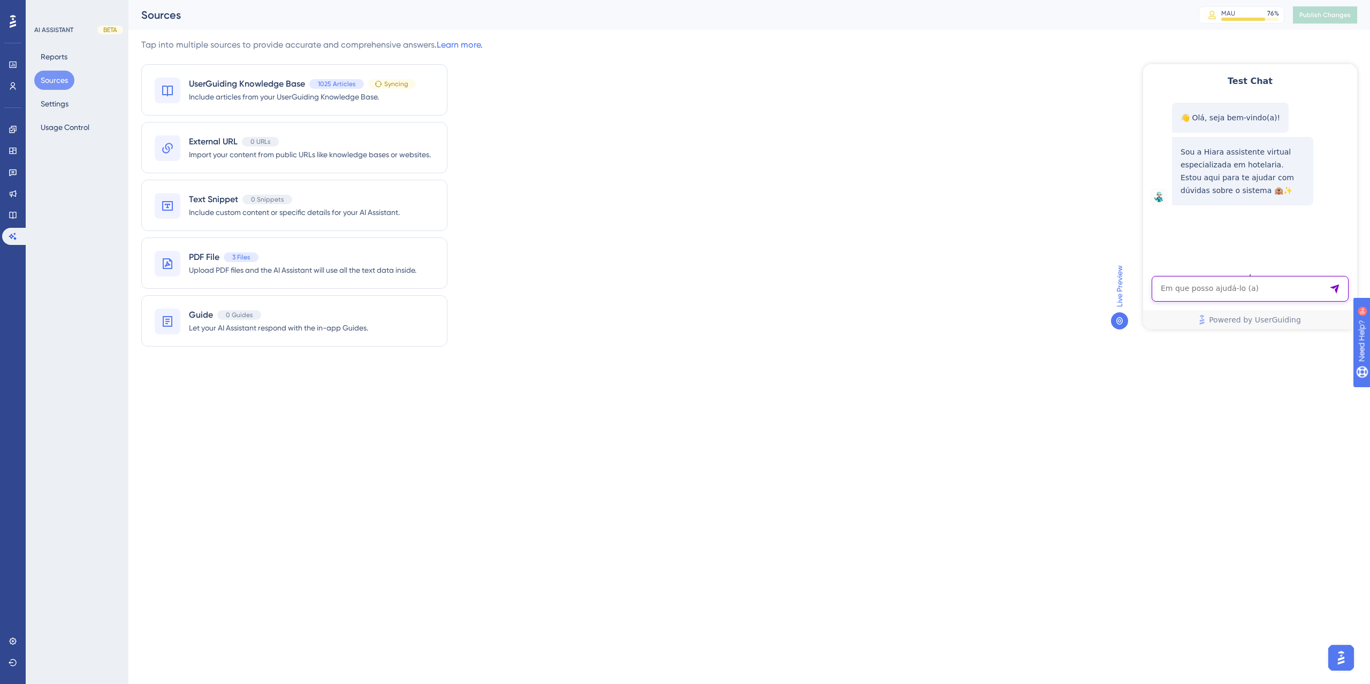
click at [1217, 289] on textarea "AI Assistant Text Input" at bounding box center [1250, 289] width 197 height 26
paste textarea "como faço para lançar comandas?"
type textarea "como faço para lançar comandas?"
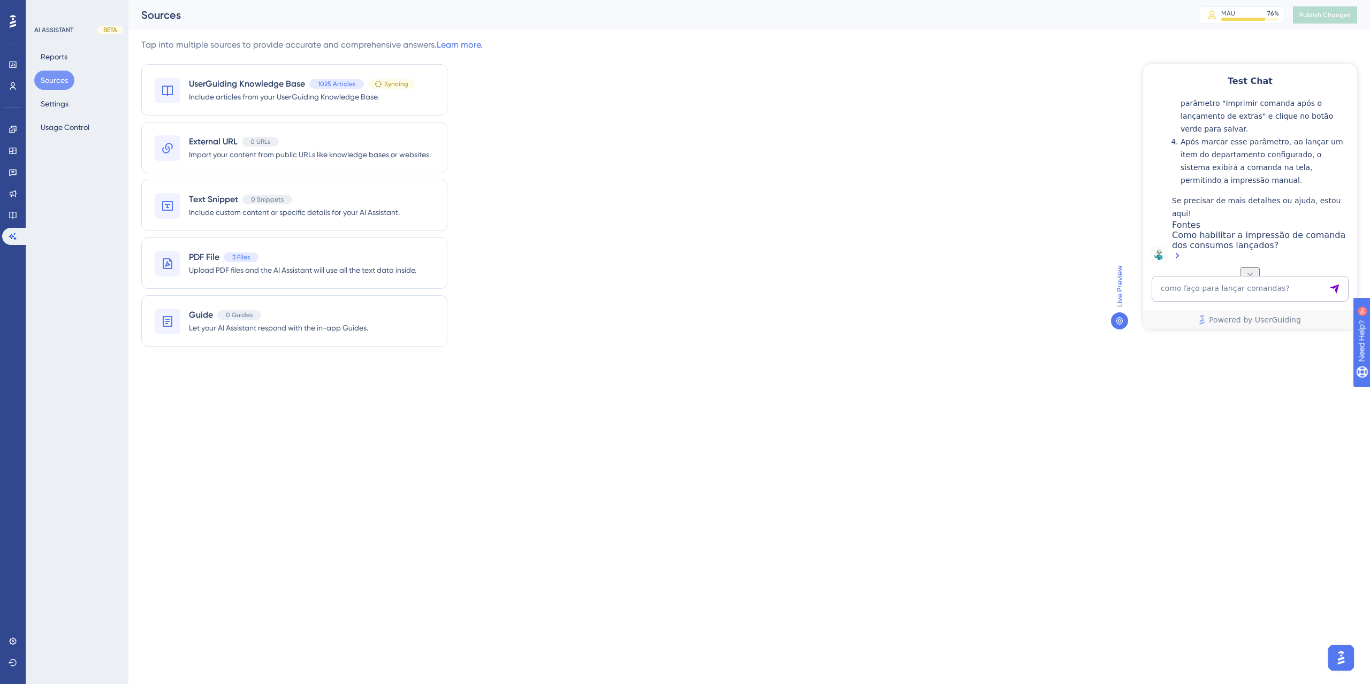
scroll to position [305, 0]
